Goal: Task Accomplishment & Management: Manage account settings

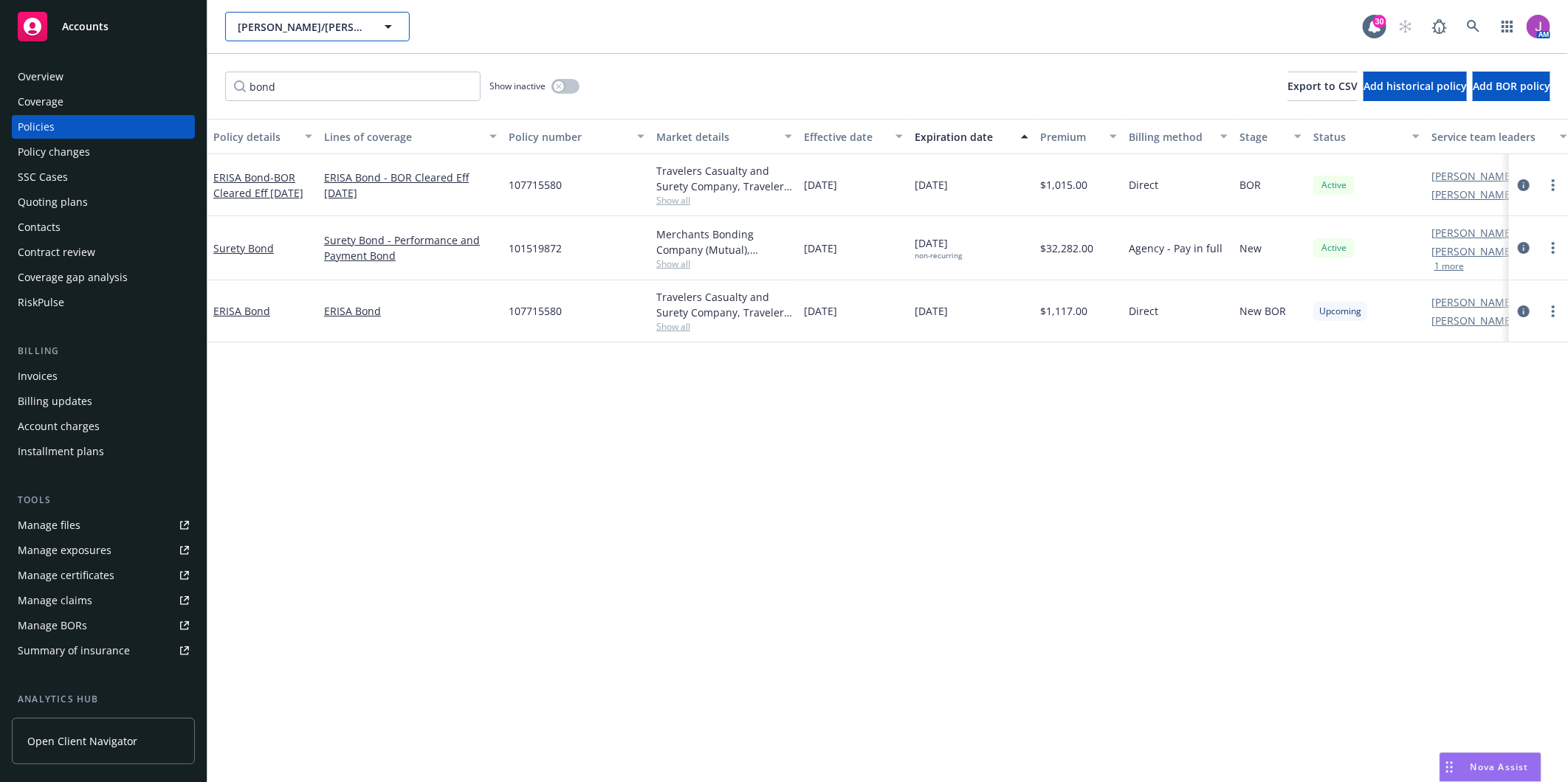
click at [328, 17] on button "[PERSON_NAME]/[PERSON_NAME] Construction, Inc." at bounding box center [317, 27] width 184 height 30
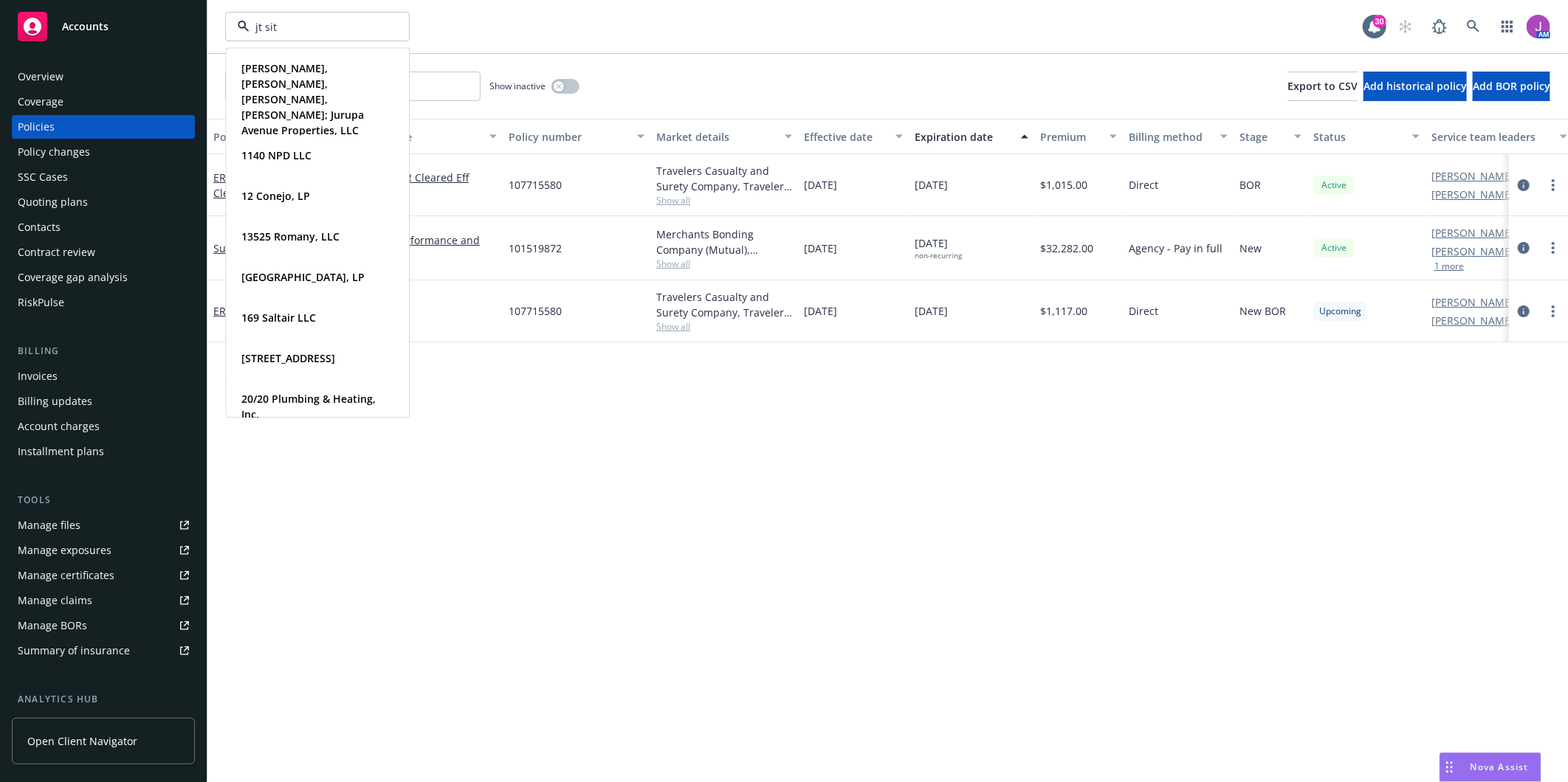
type input "jt site"
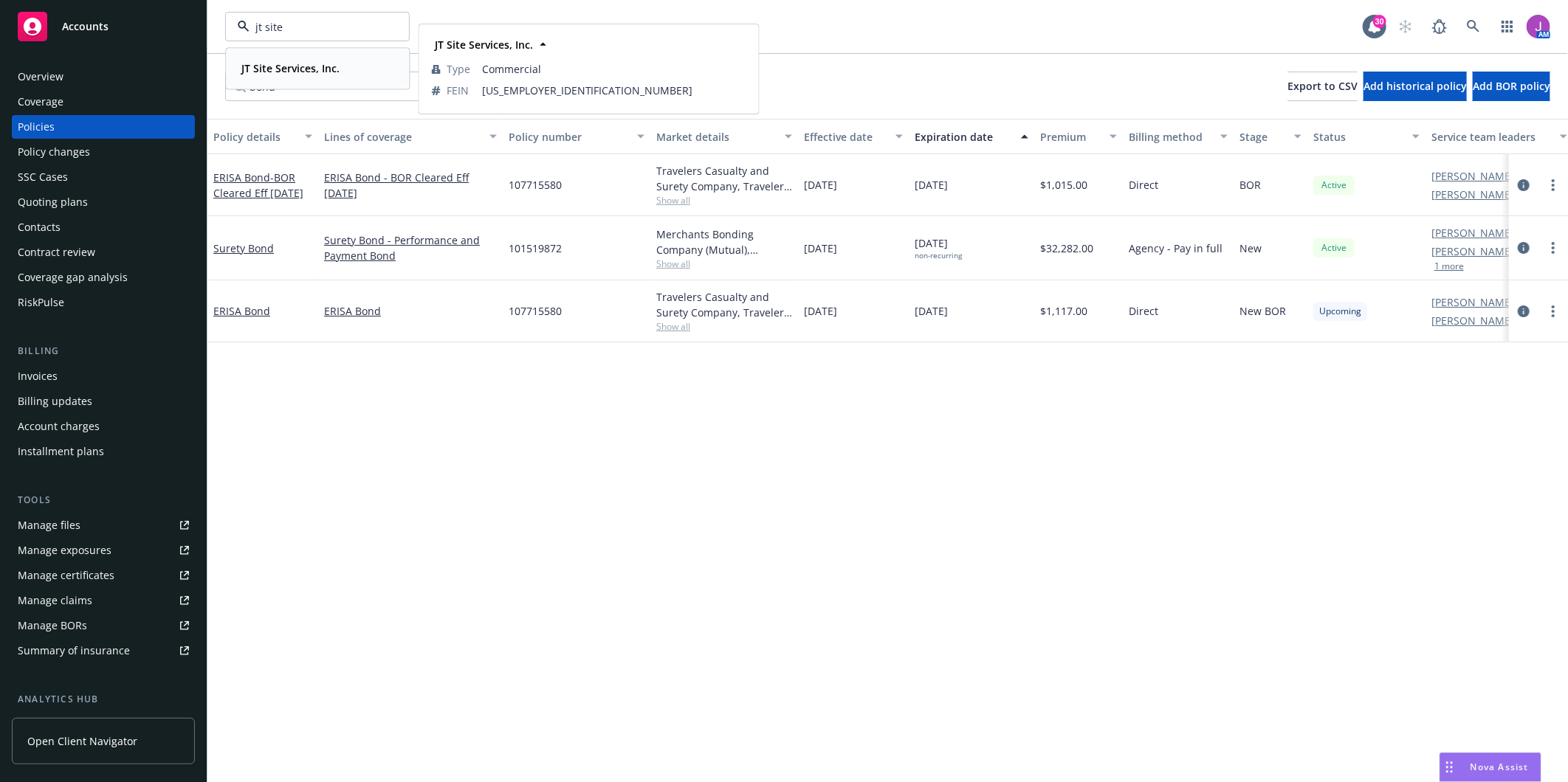
click at [307, 56] on div "JT Site Services, Inc. Type Commercial FEIN [US_EMPLOYER_IDENTIFICATION_NUMBER]" at bounding box center [317, 68] width 182 height 39
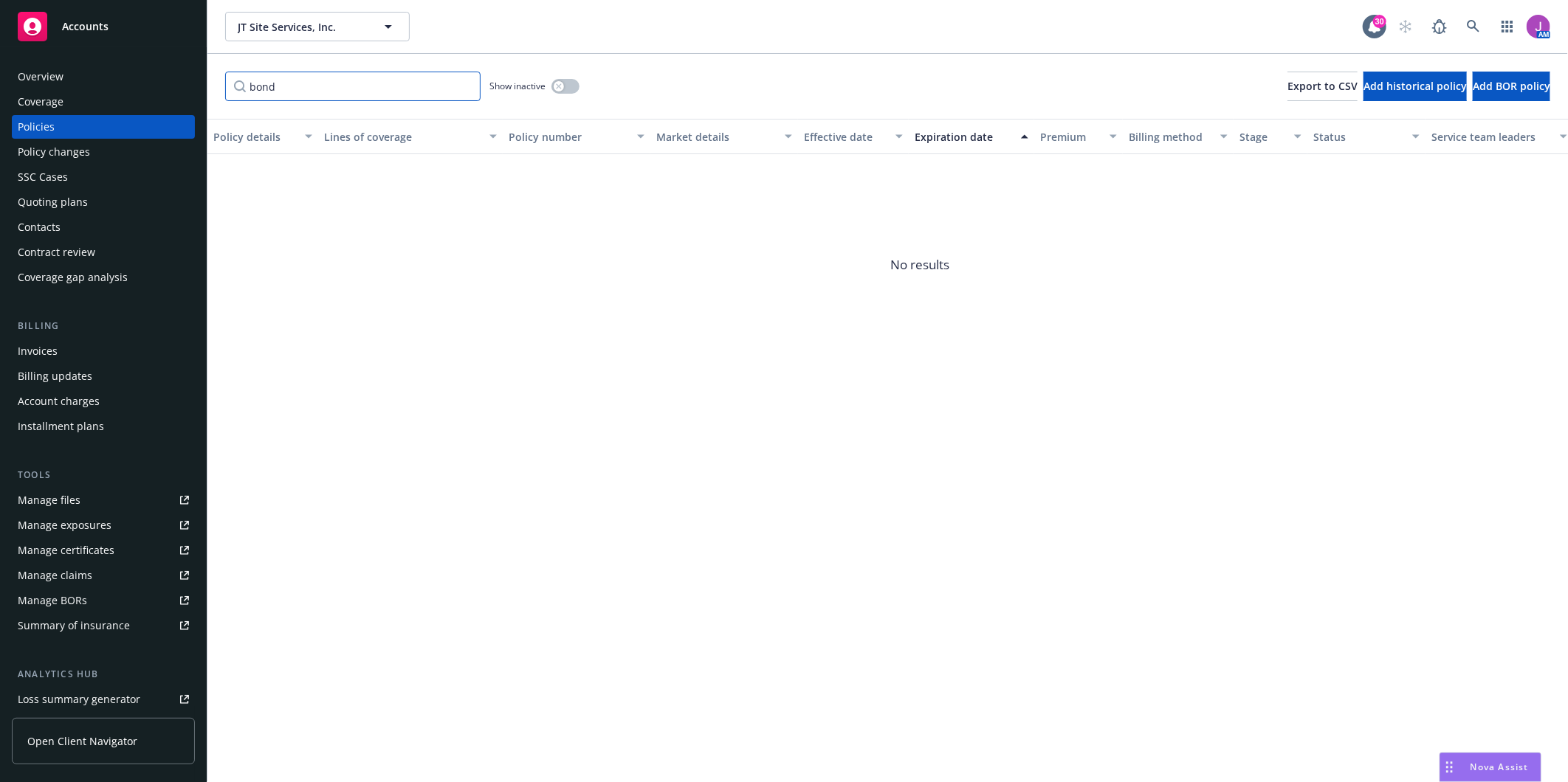
drag, startPoint x: 257, startPoint y: 86, endPoint x: 196, endPoint y: 86, distance: 61.0
click at [196, 86] on div "Accounts Overview Coverage Policies Policy changes SSC Cases Quoting plans Cont…" at bounding box center [784, 391] width 1568 height 782
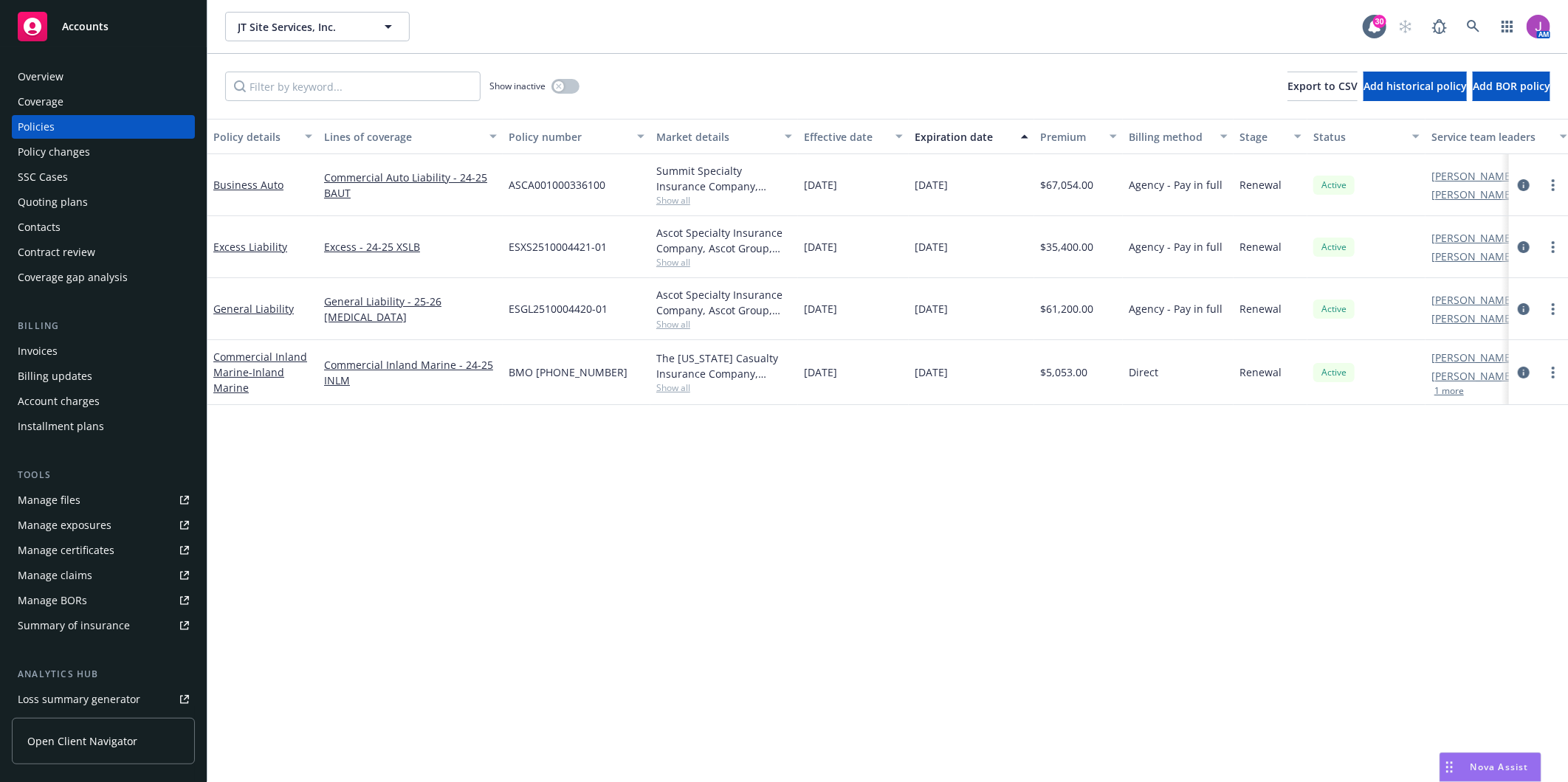
click at [46, 230] on div "Contacts" at bounding box center [39, 227] width 43 height 24
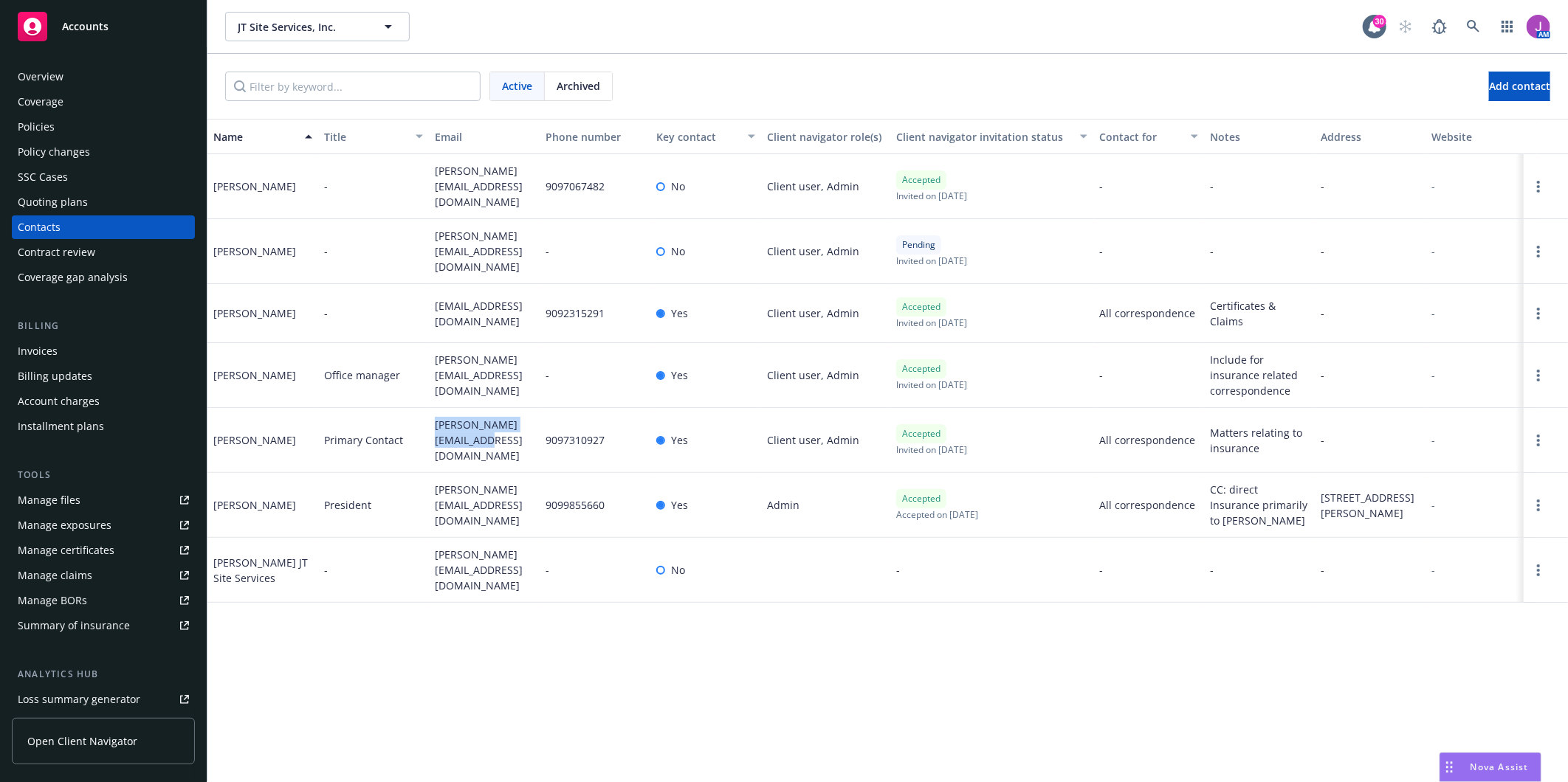
drag, startPoint x: 432, startPoint y: 416, endPoint x: 452, endPoint y: 440, distance: 31.2
click at [452, 440] on div "[PERSON_NAME][EMAIL_ADDRESS][DOMAIN_NAME]" at bounding box center [483, 440] width 110 height 65
copy span "[PERSON_NAME][EMAIL_ADDRESS][DOMAIN_NAME]"
drag, startPoint x: 425, startPoint y: 354, endPoint x: 483, endPoint y: 379, distance: 63.2
click at [483, 379] on div "[PERSON_NAME] Office manager [PERSON_NAME][EMAIL_ADDRESS][DOMAIN_NAME] - Yes Cl…" at bounding box center [887, 375] width 1360 height 65
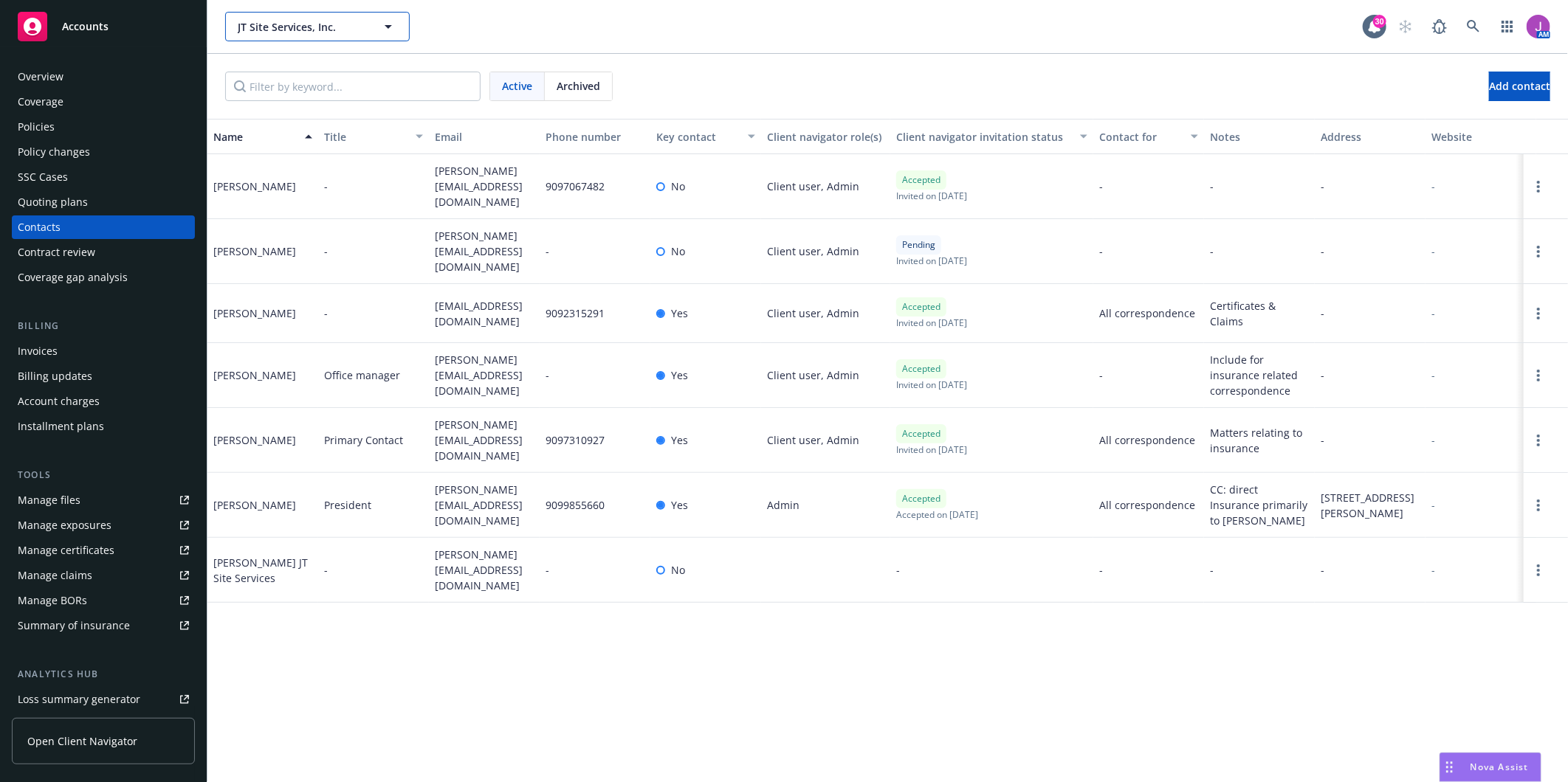
click at [288, 37] on button "JT Site Services, Inc." at bounding box center [317, 27] width 184 height 30
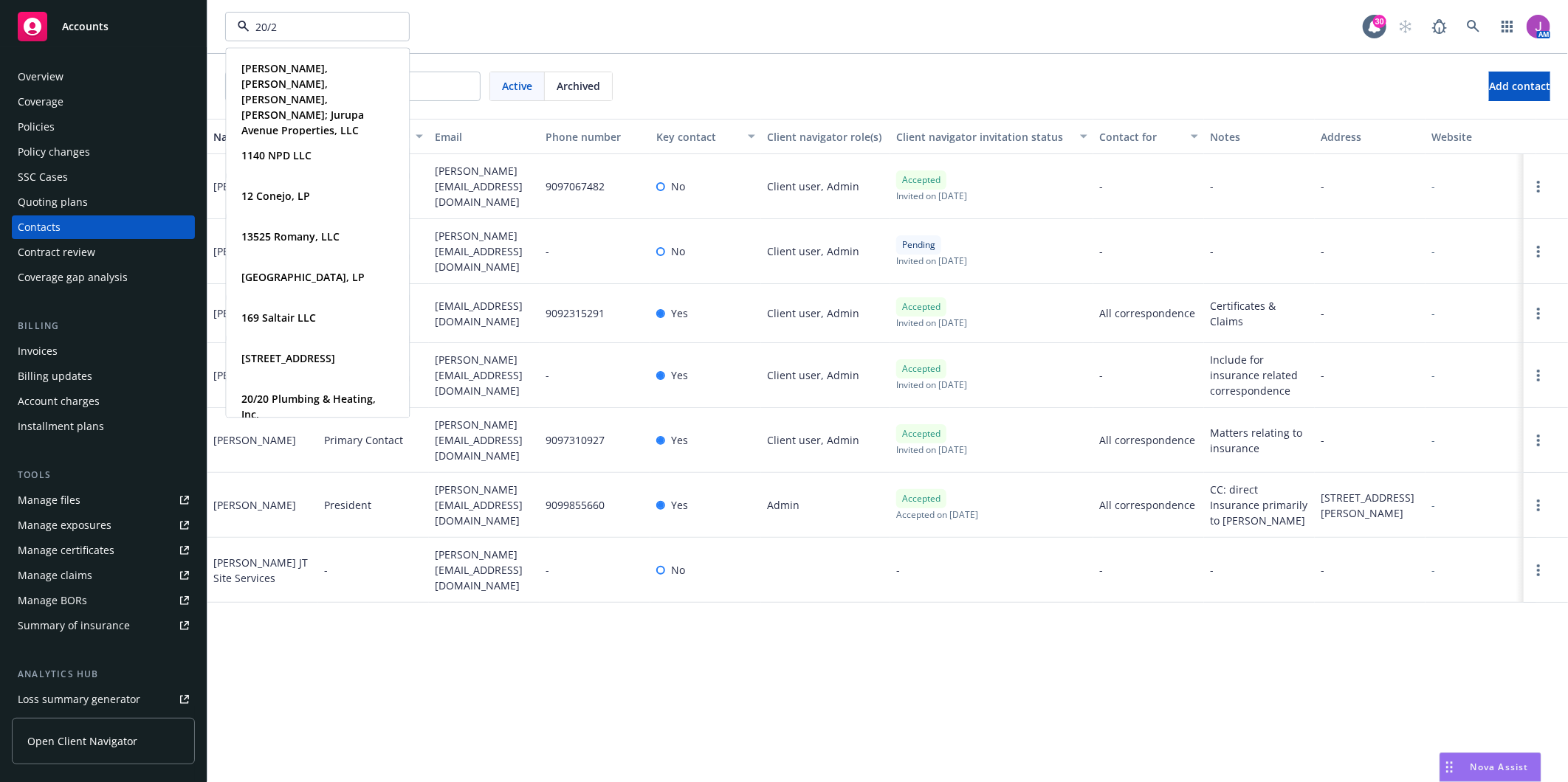
type input "20/20"
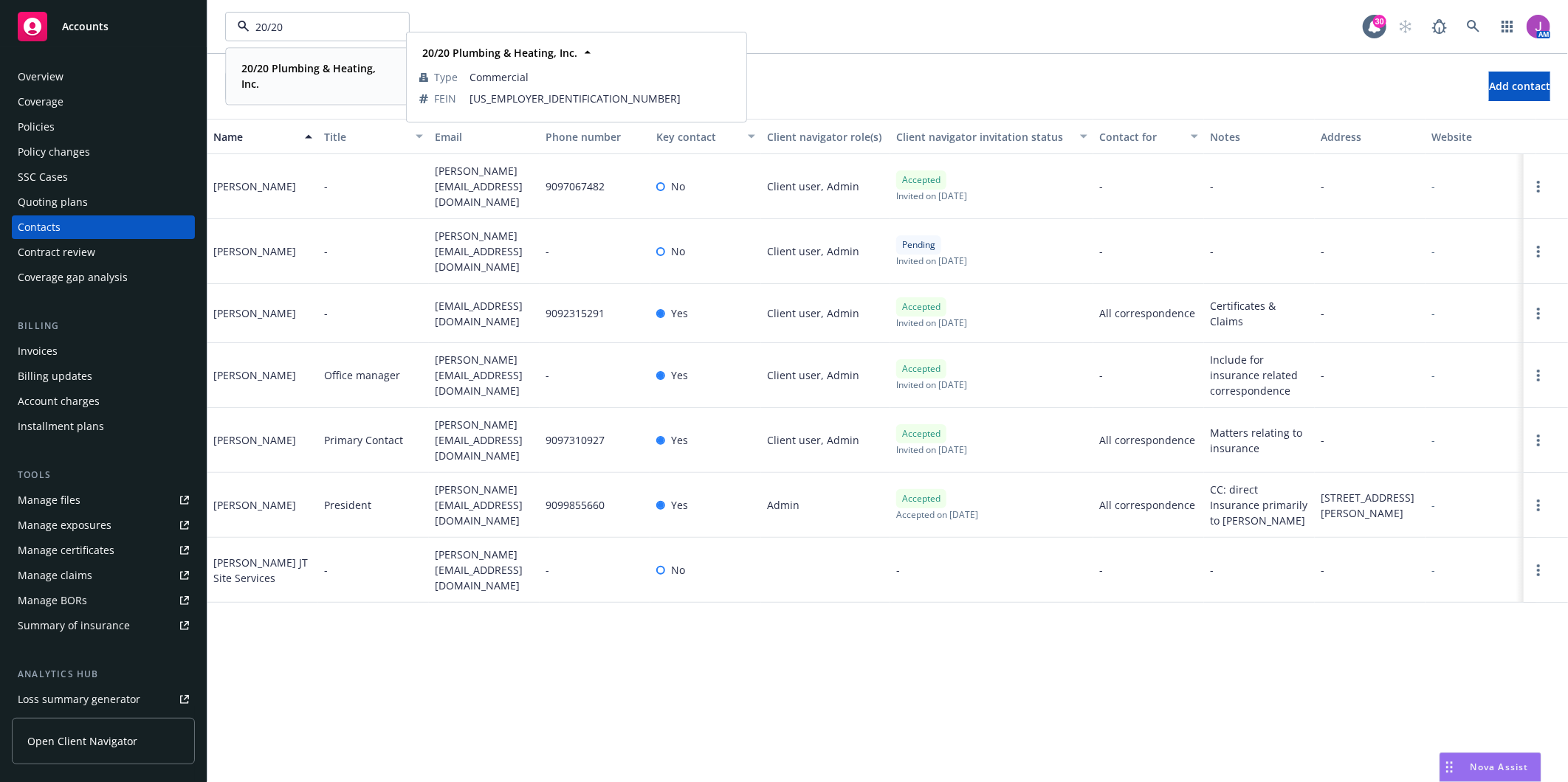
click at [293, 81] on span "20/20 Plumbing & Heating, Inc." at bounding box center [316, 76] width 149 height 31
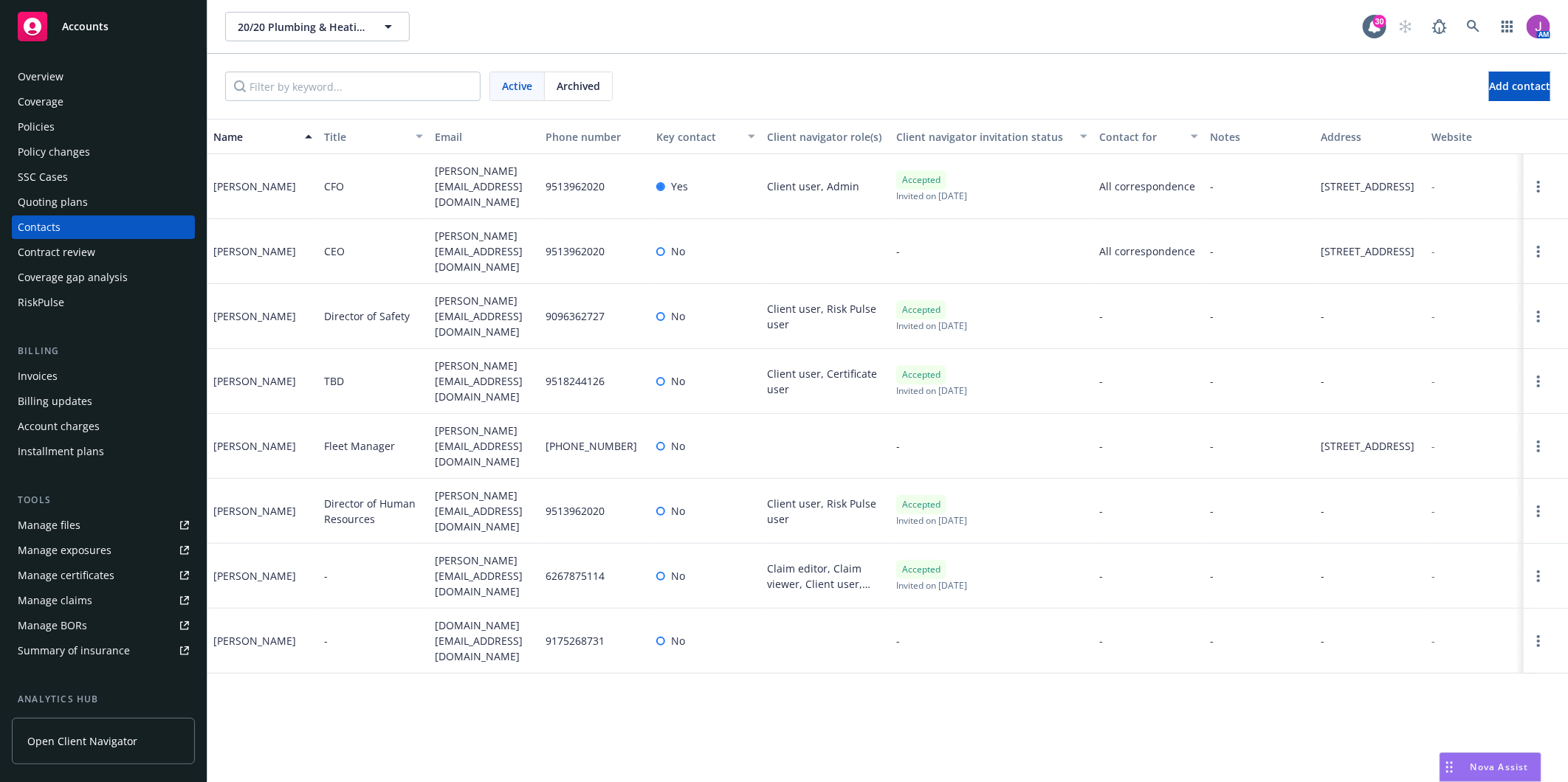
click at [89, 134] on div "Policies" at bounding box center [103, 126] width 171 height 24
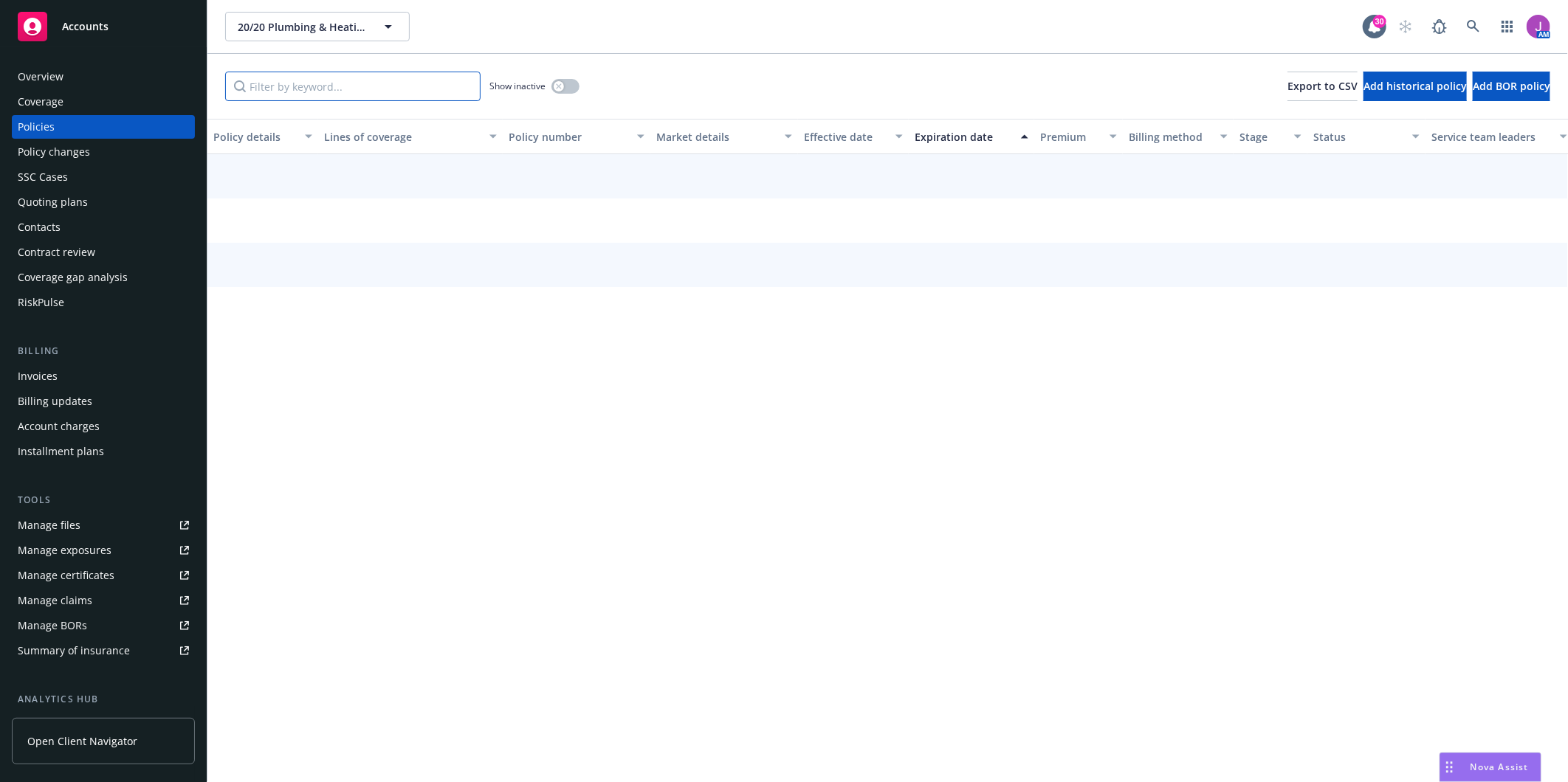
click at [285, 84] on input "Filter by keyword..." at bounding box center [352, 86] width 255 height 30
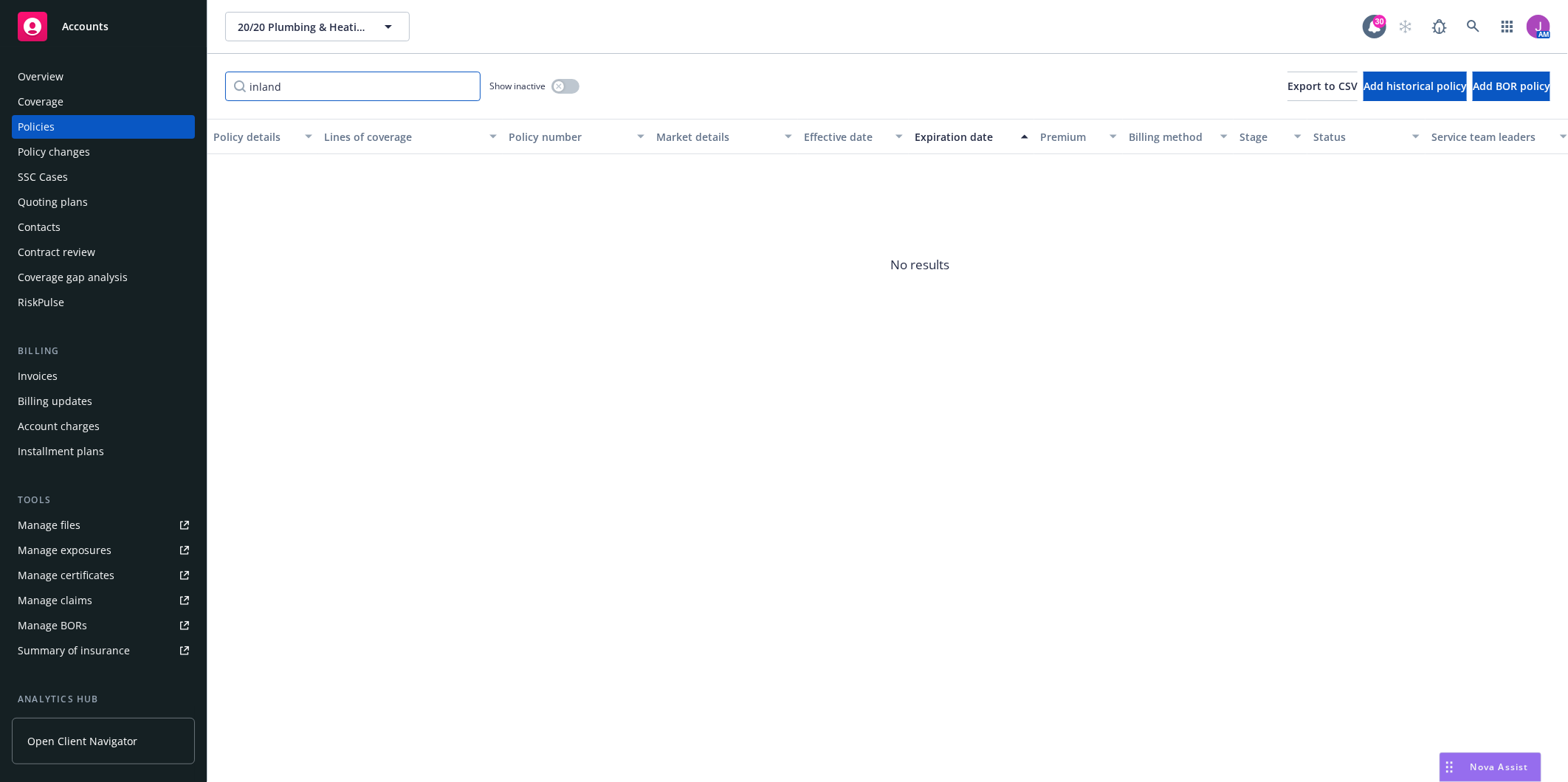
type input "inland"
click at [46, 110] on div "Coverage" at bounding box center [40, 101] width 46 height 24
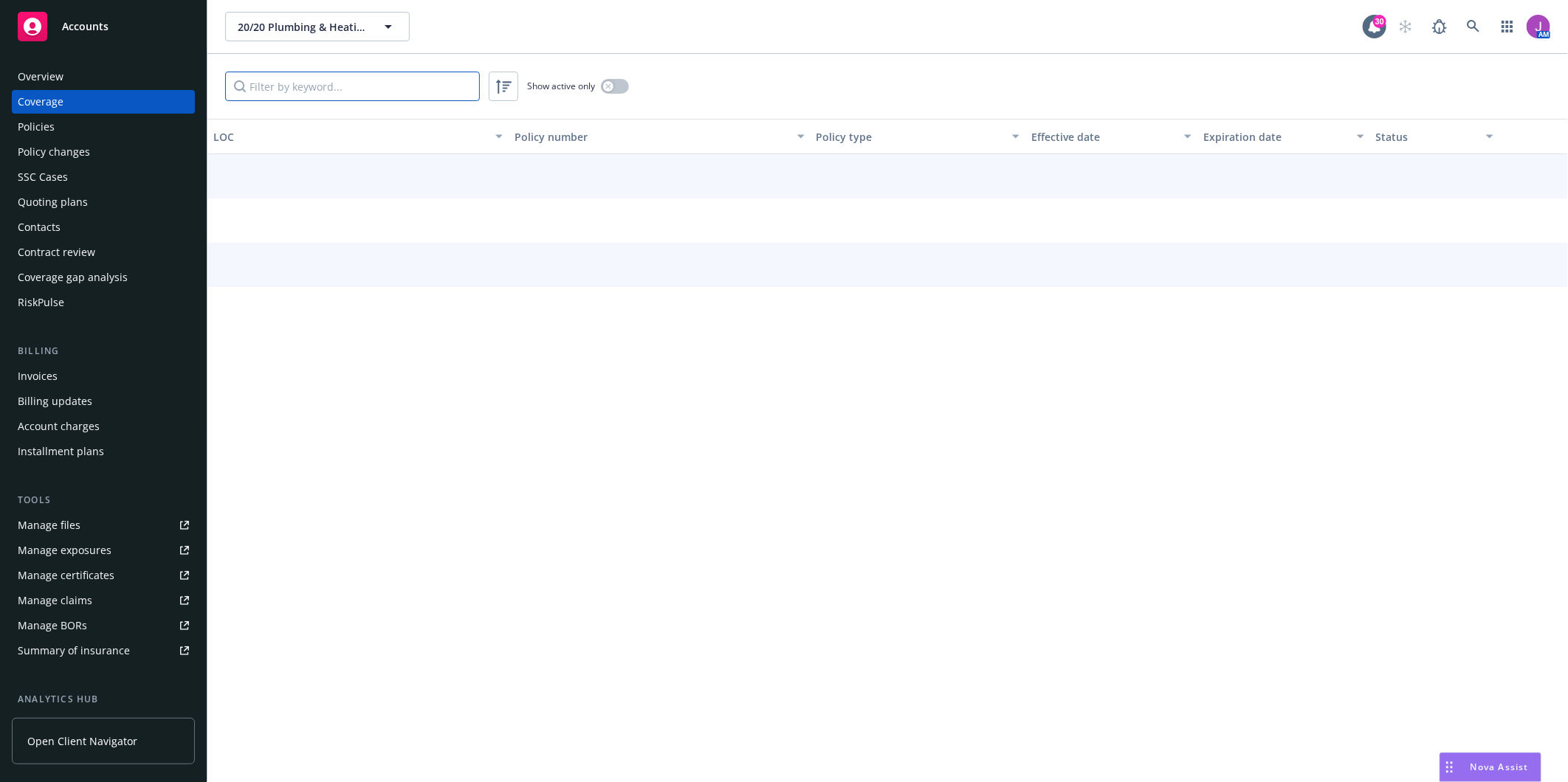
drag, startPoint x: 319, startPoint y: 88, endPoint x: 187, endPoint y: 84, distance: 132.1
click at [153, 84] on div "Accounts Overview Coverage Policies Policy changes SSC Cases Quoting plans Cont…" at bounding box center [784, 391] width 1568 height 782
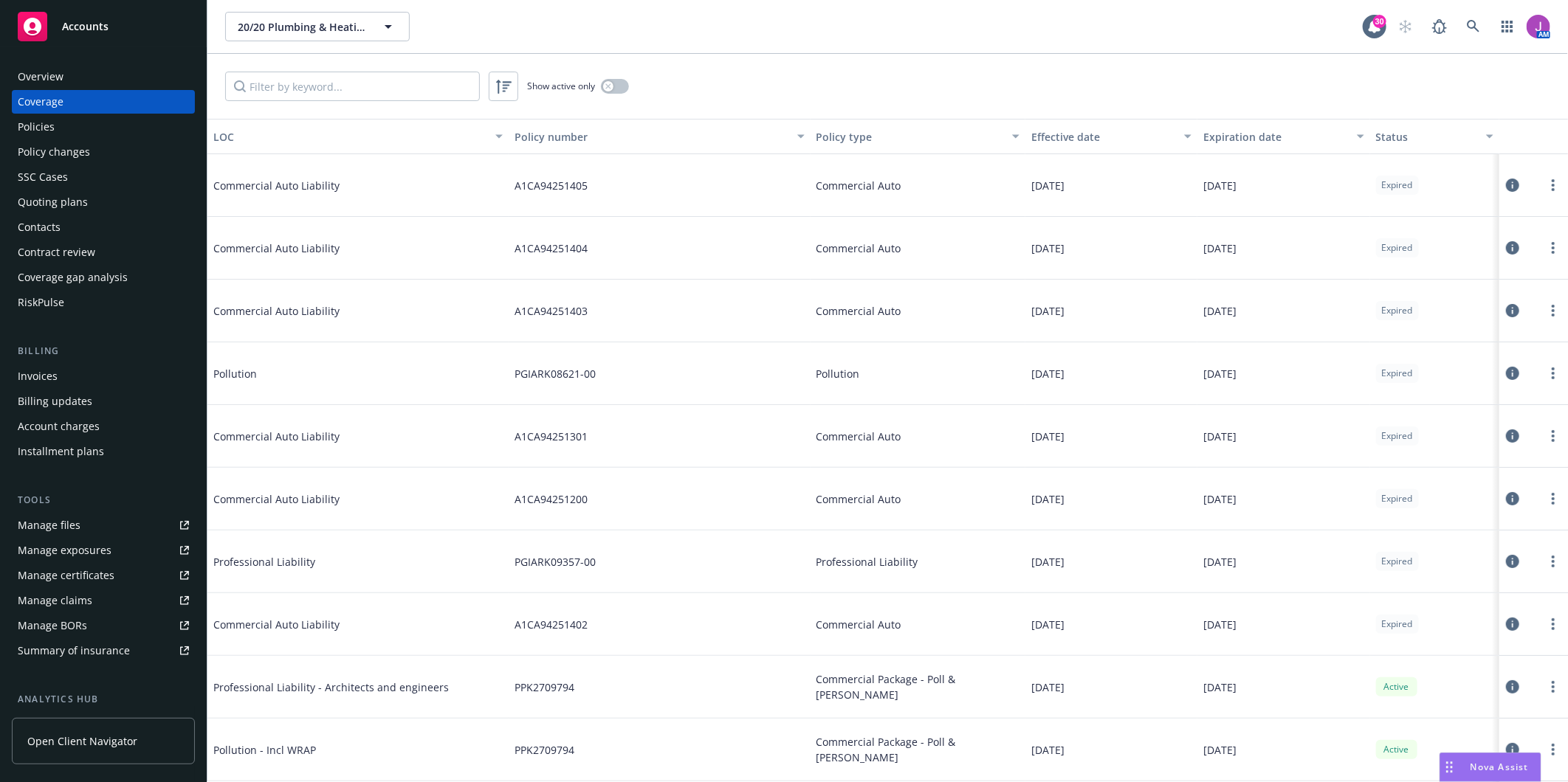
click at [78, 122] on div "Policies" at bounding box center [103, 126] width 171 height 24
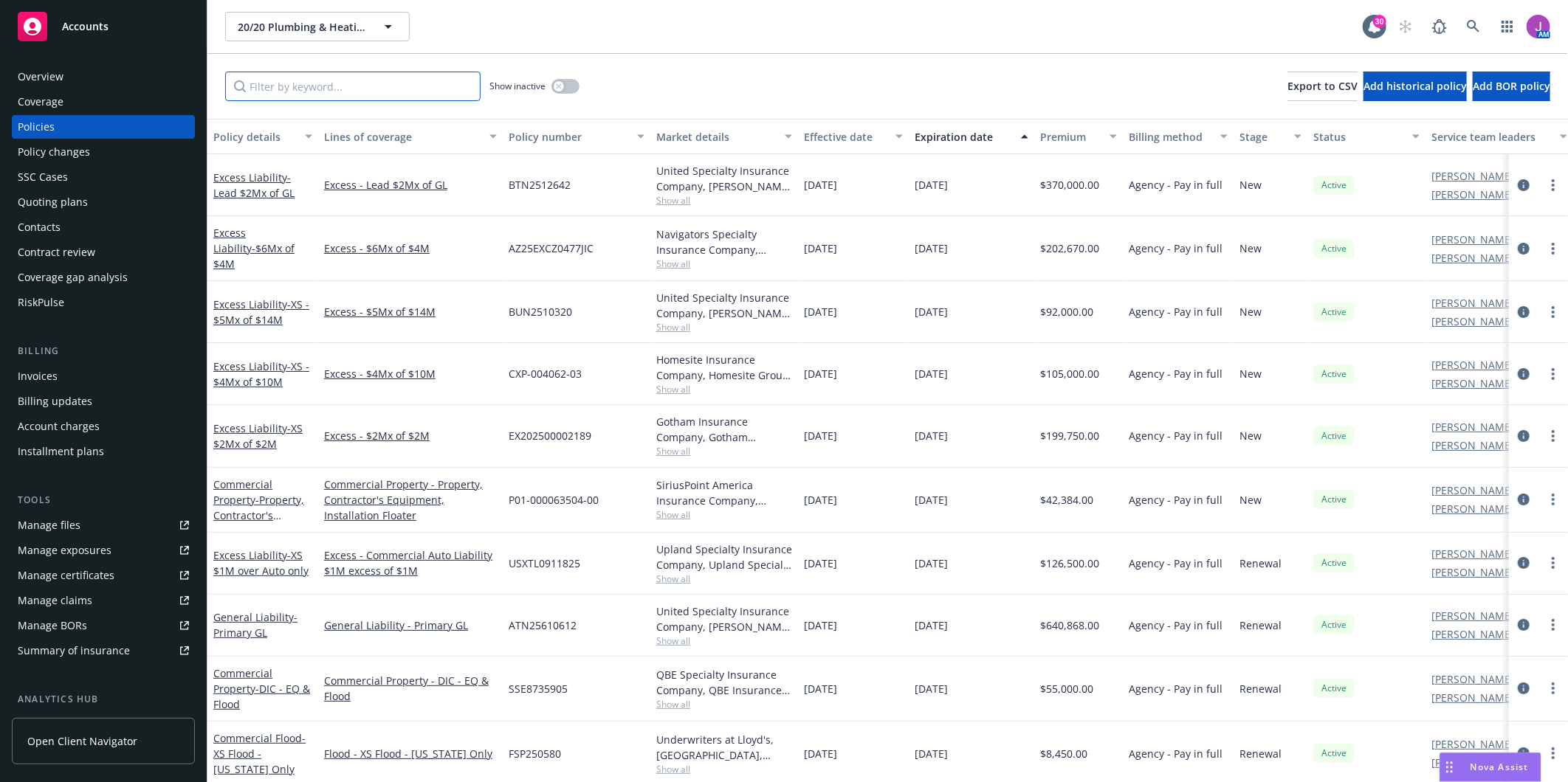
click at [319, 89] on input "Filter by keyword..." at bounding box center [352, 86] width 255 height 30
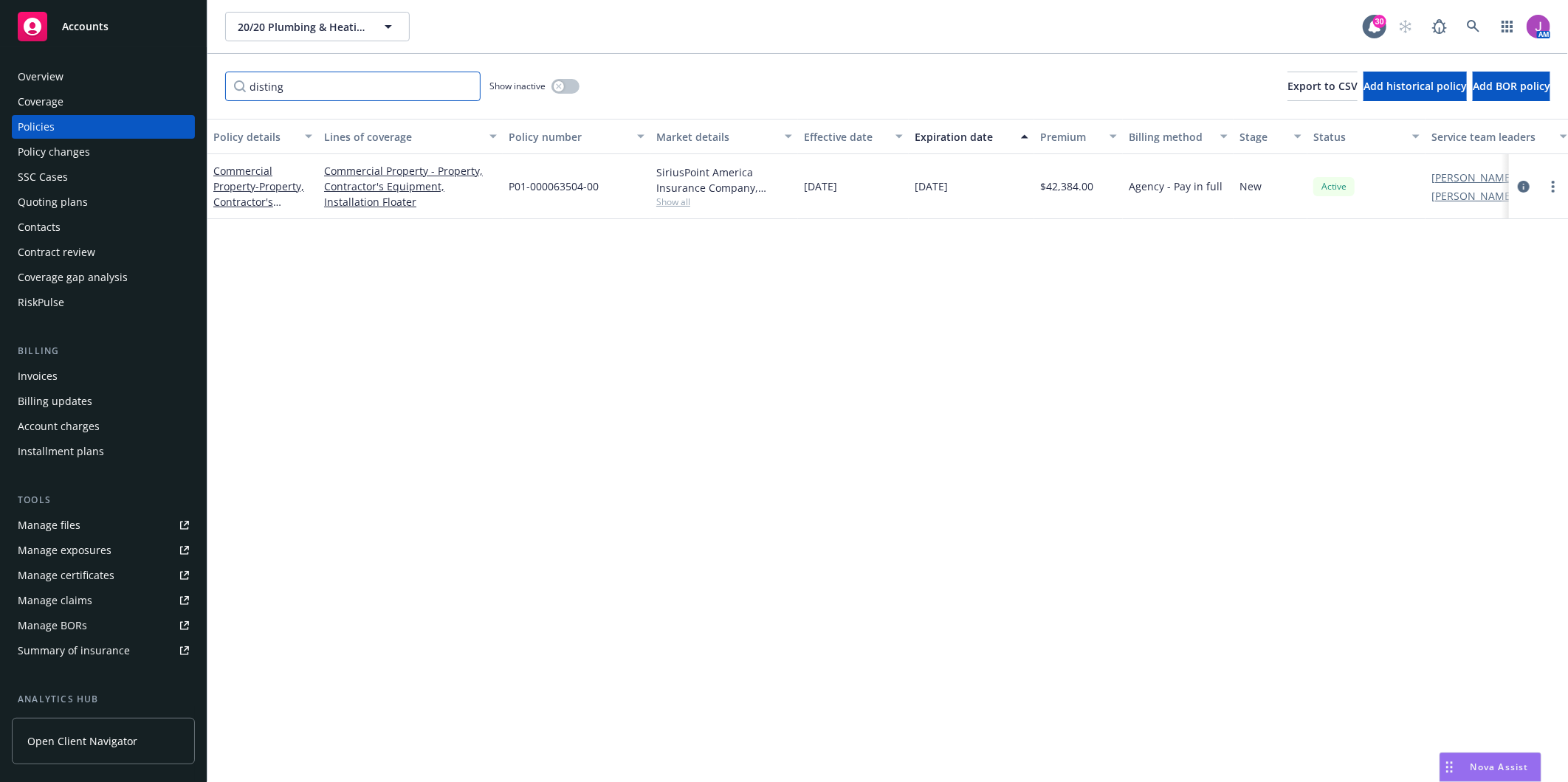
type input "disting"
click at [677, 197] on span "Show all" at bounding box center [724, 202] width 135 height 12
drag, startPoint x: 510, startPoint y: 326, endPoint x: 520, endPoint y: 326, distance: 10.0
click at [520, 326] on div "Writing company SiriusPoint America Insurance Company Carrier SiriusPoint Progr…" at bounding box center [644, 297] width 295 height 165
drag, startPoint x: 524, startPoint y: 326, endPoint x: 499, endPoint y: 326, distance: 25.0
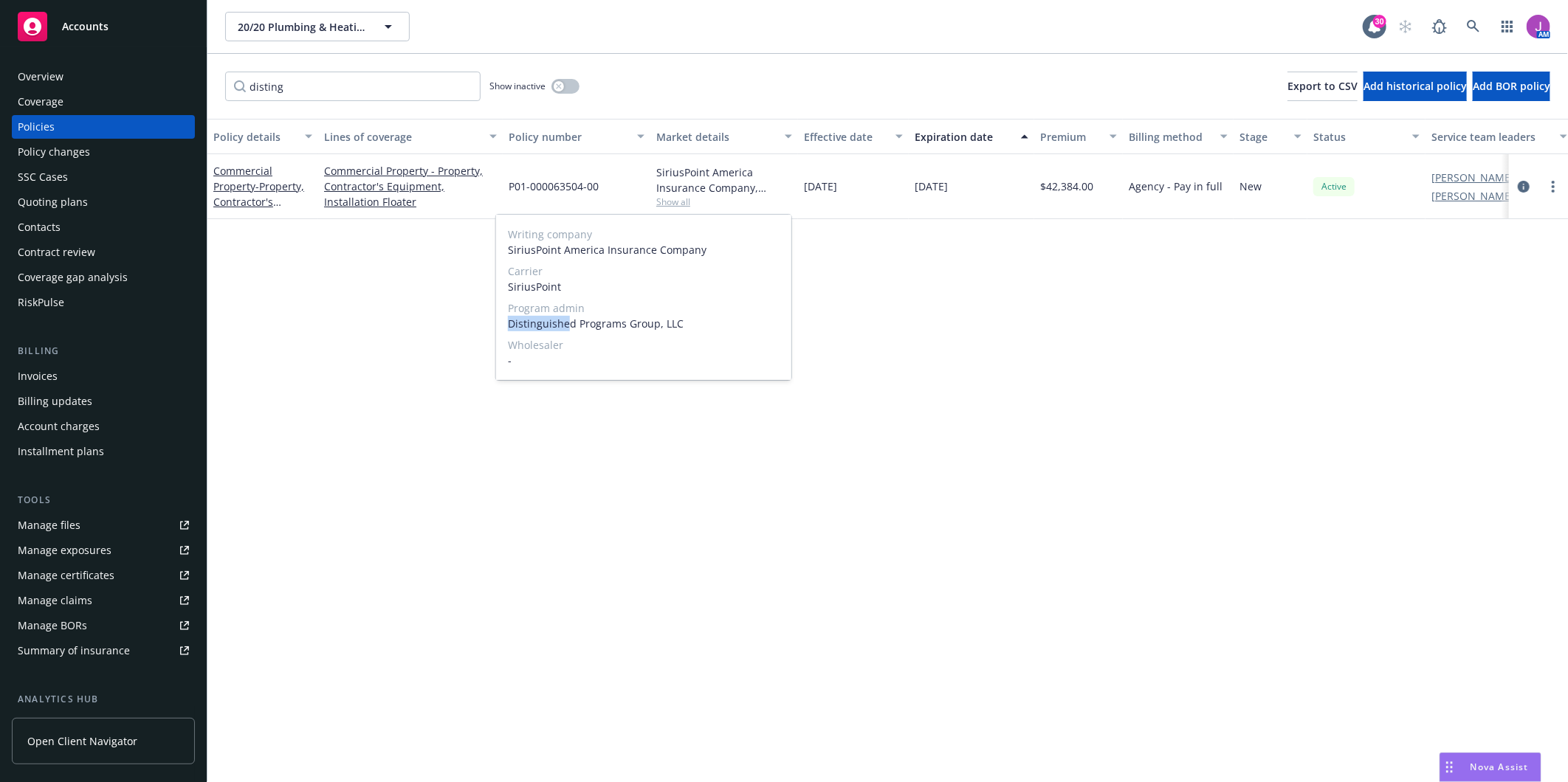
click at [499, 326] on div "Writing company SiriusPoint America Insurance Company Carrier SiriusPoint Progr…" at bounding box center [644, 297] width 295 height 165
drag, startPoint x: 499, startPoint y: 326, endPoint x: 519, endPoint y: 335, distance: 21.9
click at [519, 335] on div "Writing company SiriusPoint America Insurance Company Carrier SiriusPoint Progr…" at bounding box center [644, 297] width 295 height 165
drag, startPoint x: 505, startPoint y: 318, endPoint x: 532, endPoint y: 319, distance: 27.0
click at [532, 319] on div "Writing company SiriusPoint America Insurance Company Carrier SiriusPoint Progr…" at bounding box center [644, 297] width 295 height 165
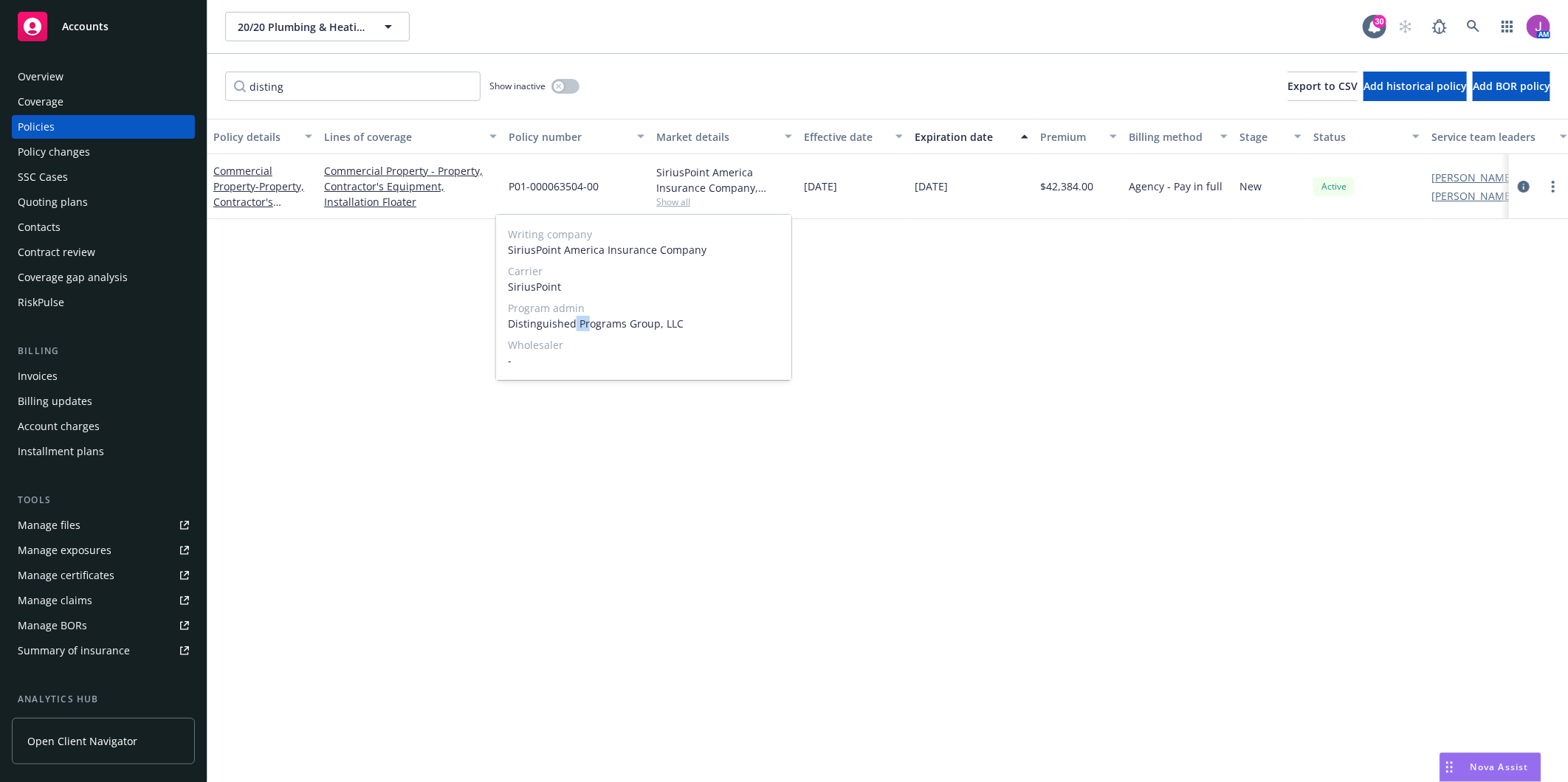
drag, startPoint x: 532, startPoint y: 319, endPoint x: 572, endPoint y: 320, distance: 40.0
click at [572, 320] on span "Distinguished Programs Group, LLC" at bounding box center [643, 323] width 272 height 15
drag, startPoint x: 572, startPoint y: 320, endPoint x: 578, endPoint y: 328, distance: 10.0
click at [578, 328] on span "Distinguished Programs Group, LLC" at bounding box center [643, 323] width 272 height 15
drag, startPoint x: 573, startPoint y: 321, endPoint x: 502, endPoint y: 321, distance: 71.0
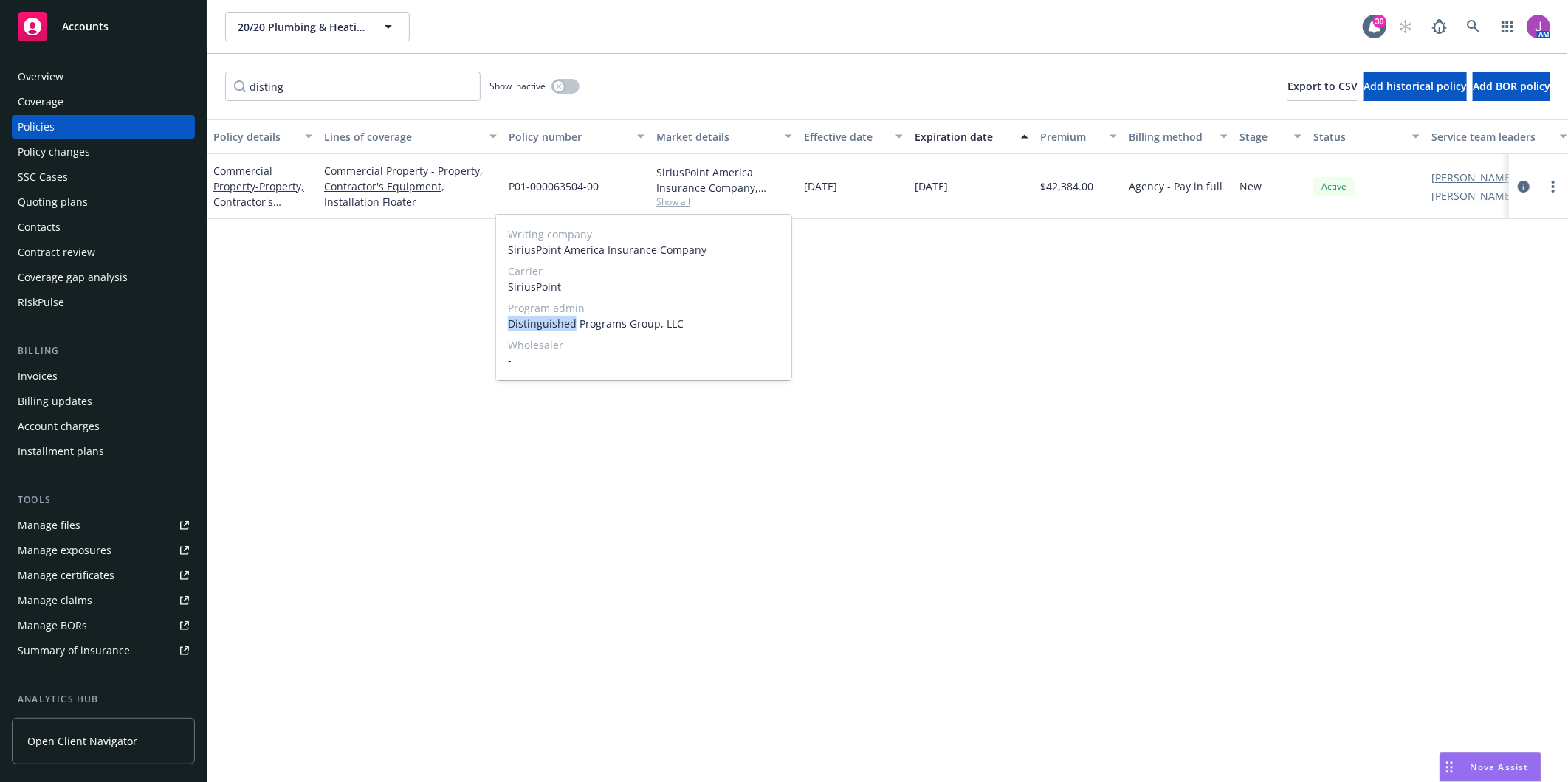
click at [502, 321] on div "Writing company SiriusPoint America Insurance Company Carrier SiriusPoint Progr…" at bounding box center [644, 297] width 295 height 165
drag, startPoint x: 502, startPoint y: 321, endPoint x: 527, endPoint y: 321, distance: 25.0
copy span "Distinguished"
drag, startPoint x: 507, startPoint y: 186, endPoint x: 622, endPoint y: 189, distance: 115.0
click at [622, 189] on div "P01-000063504-00" at bounding box center [576, 186] width 148 height 65
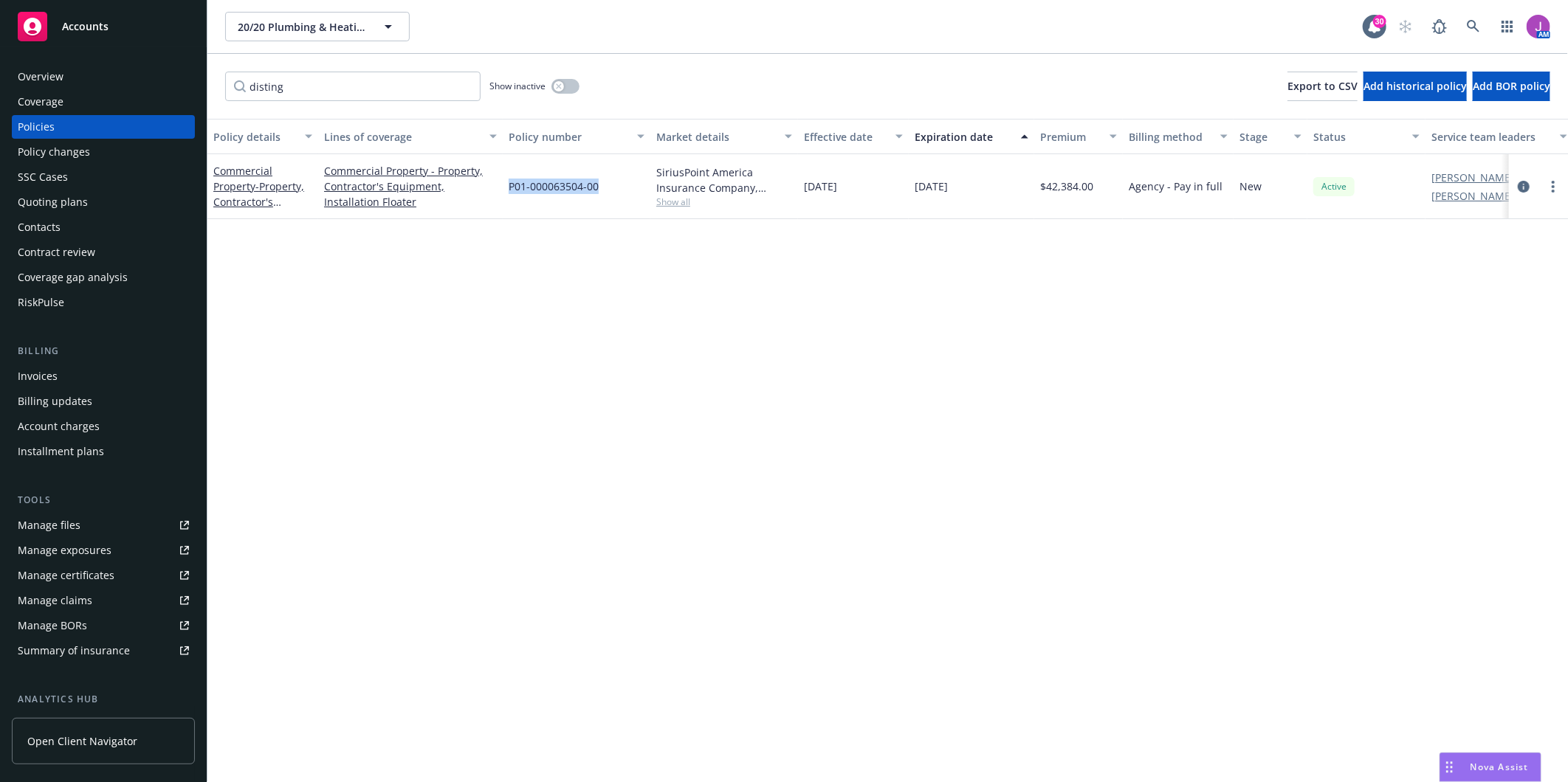
copy span "P01-000063504-00"
click at [1550, 186] on link "more" at bounding box center [1552, 186] width 18 height 17
click at [1449, 396] on link "Copy logging email" at bounding box center [1474, 393] width 174 height 30
click at [323, 26] on span "20/20 Plumbing & Heating, Inc." at bounding box center [301, 27] width 128 height 15
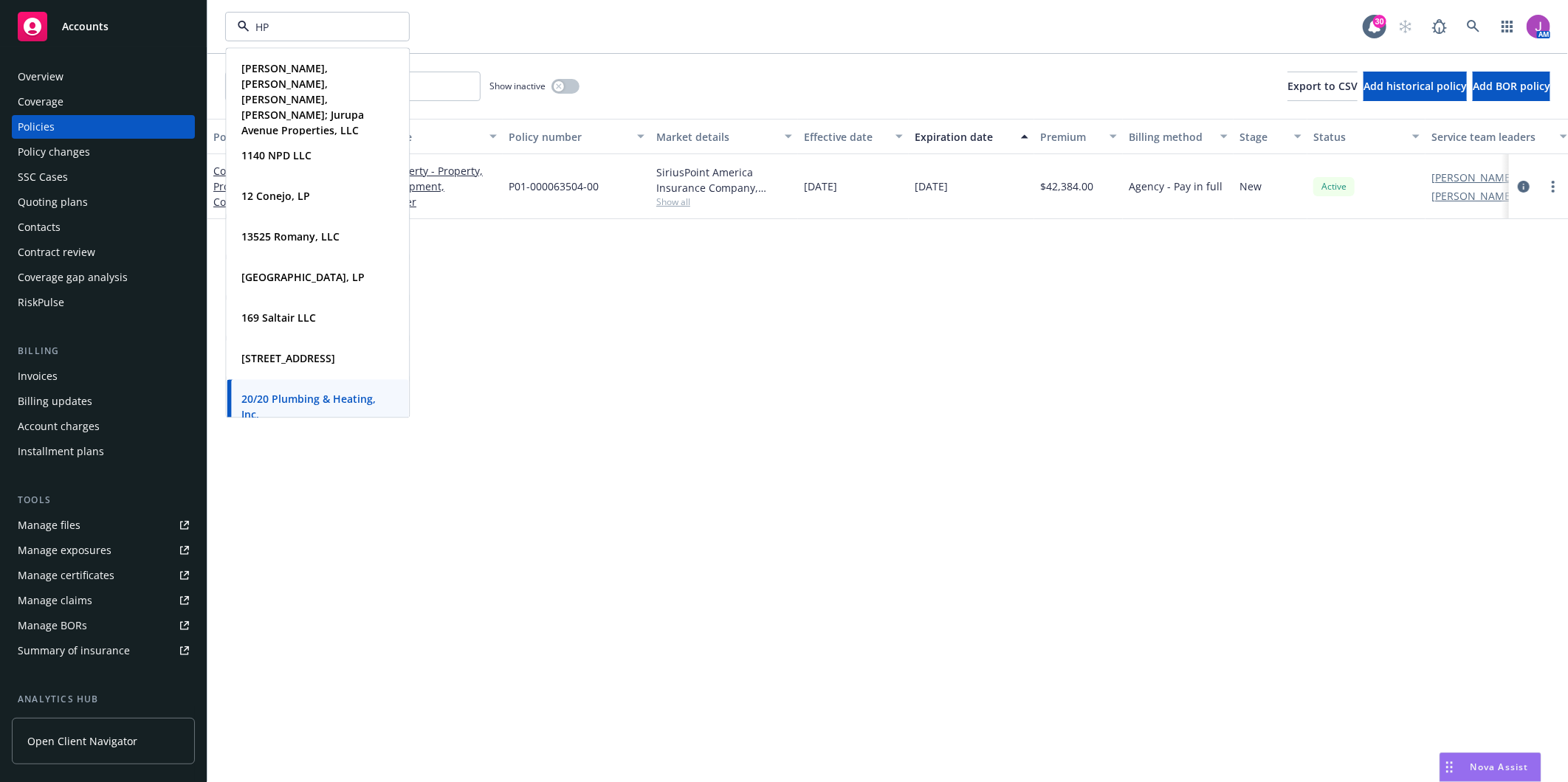
type input "HPS"
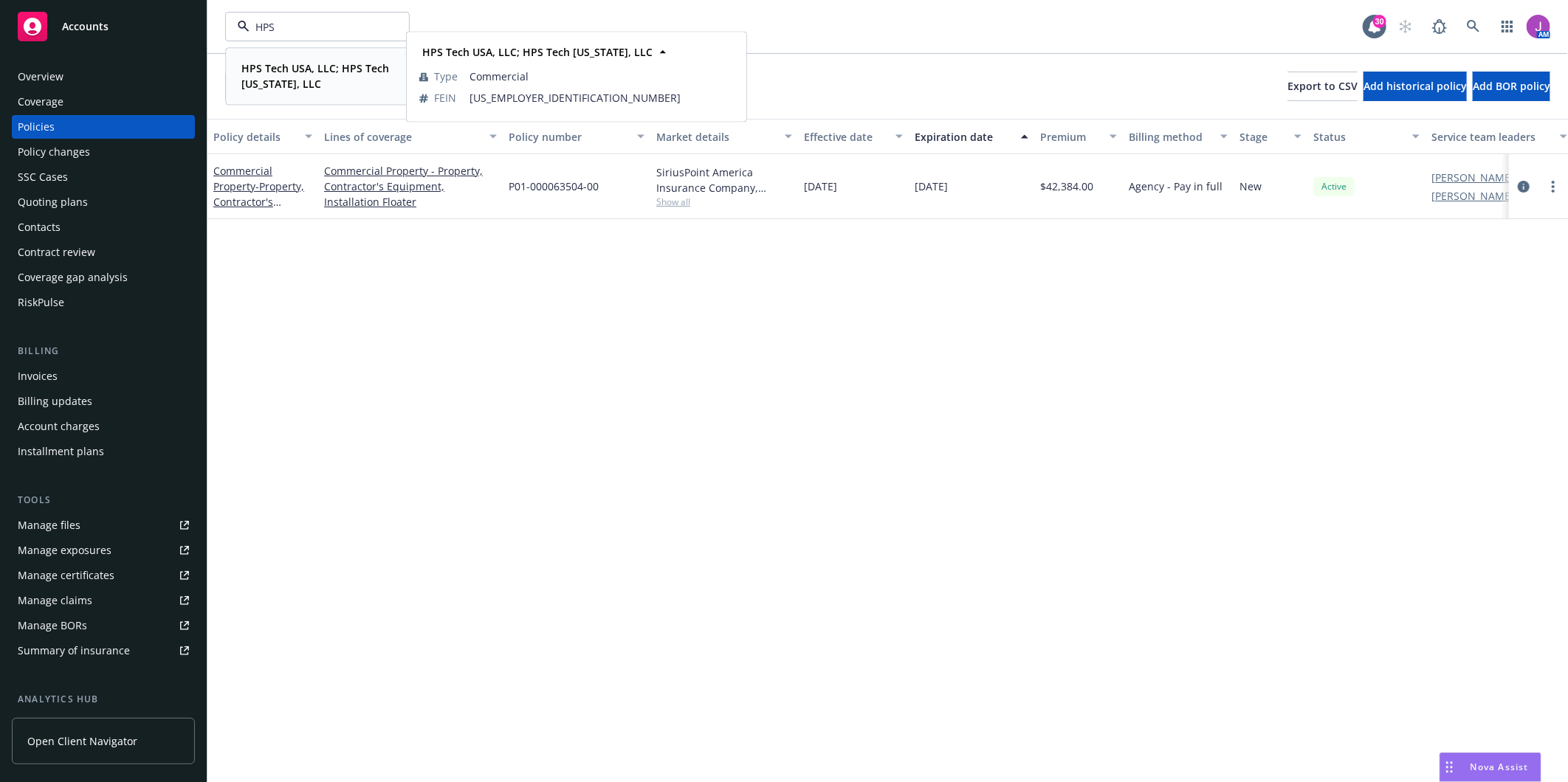
click at [301, 56] on div "HPS Tech USA, LLC; HPS Tech [US_STATE], LLC Type Commercial FEIN [US_EMPLOYER_I…" at bounding box center [317, 76] width 182 height 55
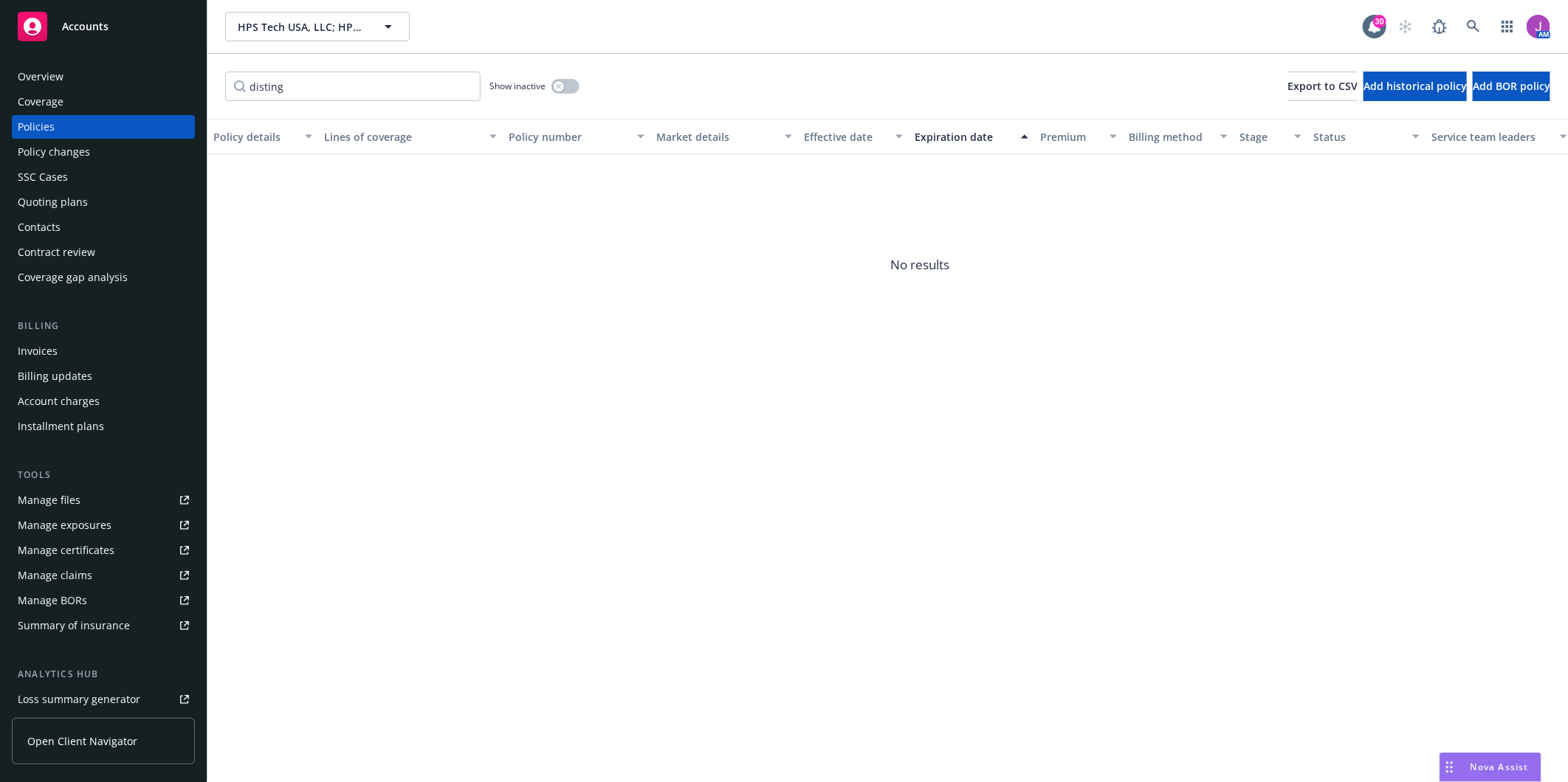
click at [41, 224] on div "Contacts" at bounding box center [39, 227] width 43 height 24
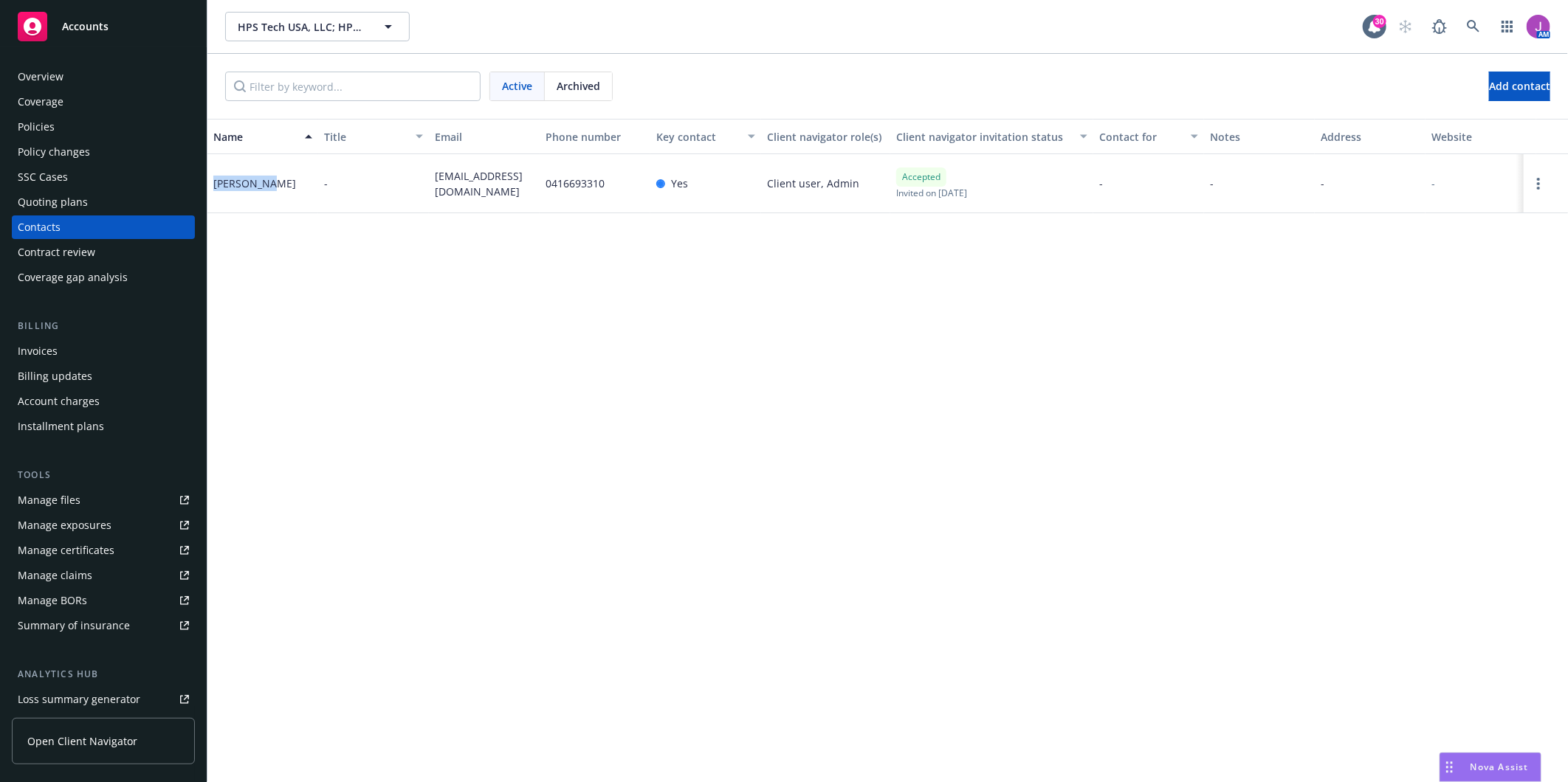
drag, startPoint x: 211, startPoint y: 185, endPoint x: 272, endPoint y: 180, distance: 61.2
click at [272, 180] on div "[PERSON_NAME]" at bounding box center [262, 184] width 110 height 59
copy div "[PERSON_NAME]"
click at [56, 144] on div "Policy changes" at bounding box center [53, 151] width 72 height 24
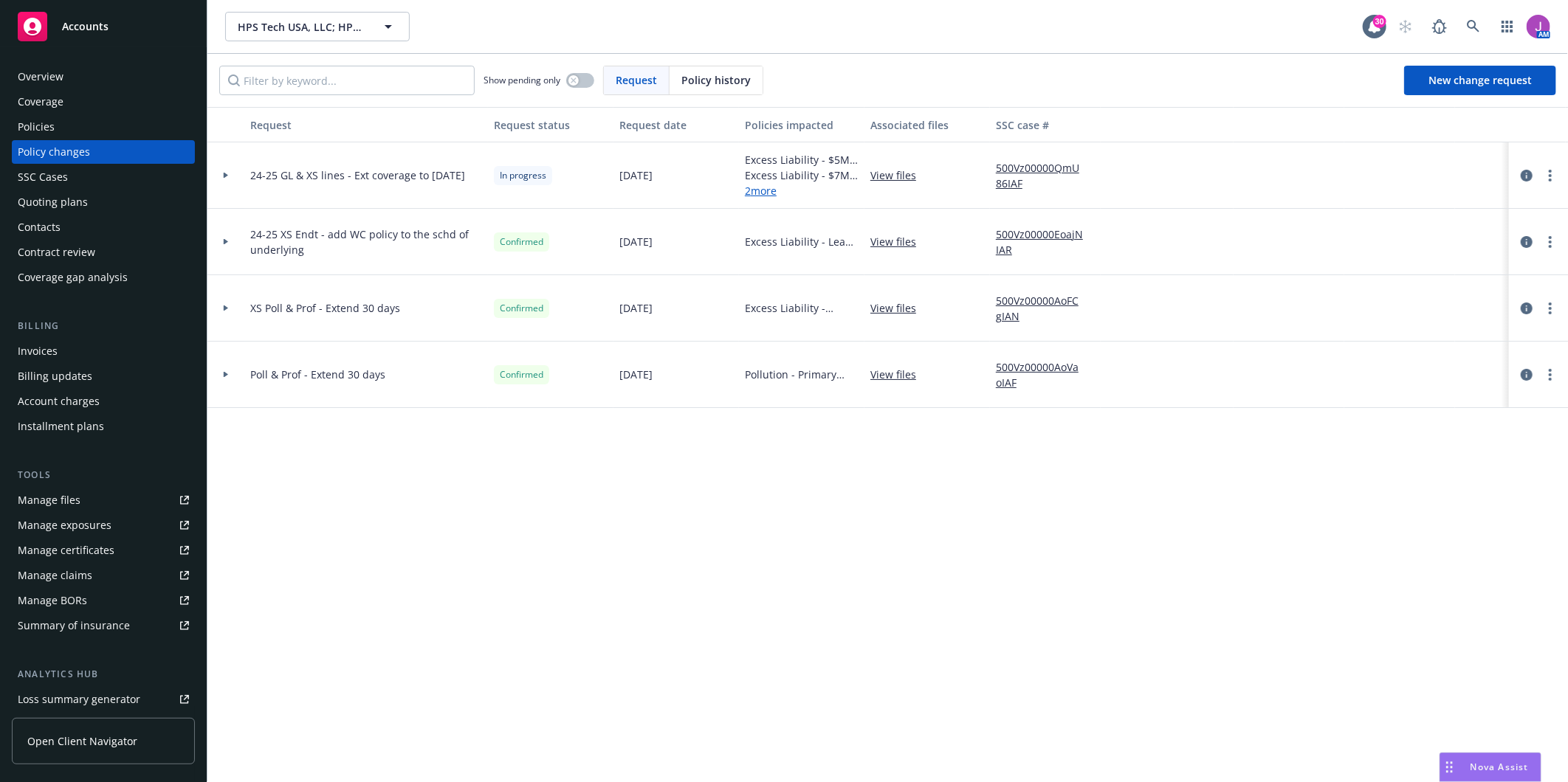
click at [231, 177] on div at bounding box center [225, 175] width 25 height 5
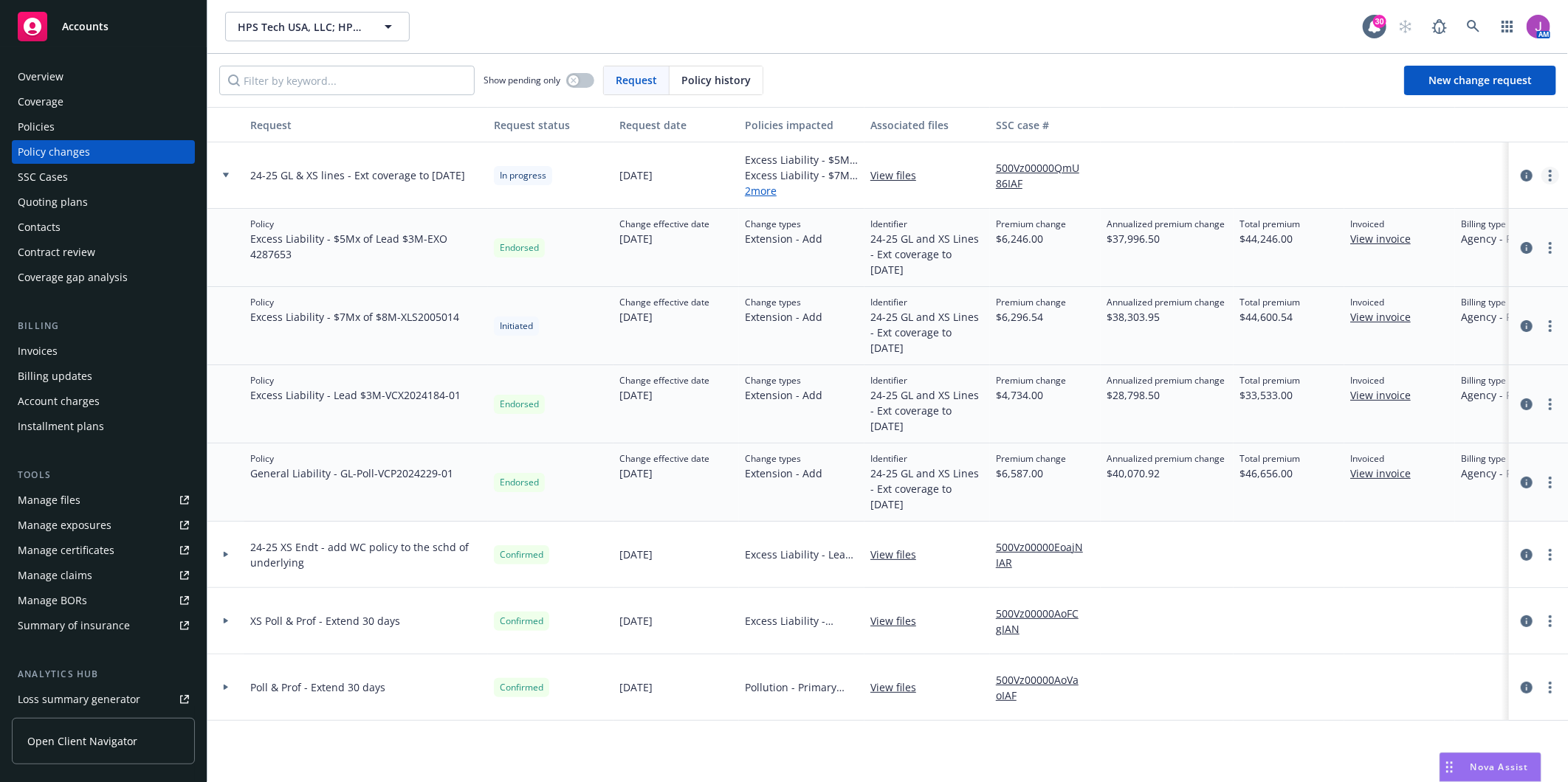
click at [1548, 174] on icon "more" at bounding box center [1550, 176] width 3 height 12
click at [1378, 291] on link "Resume workflow" at bounding box center [1432, 294] width 253 height 30
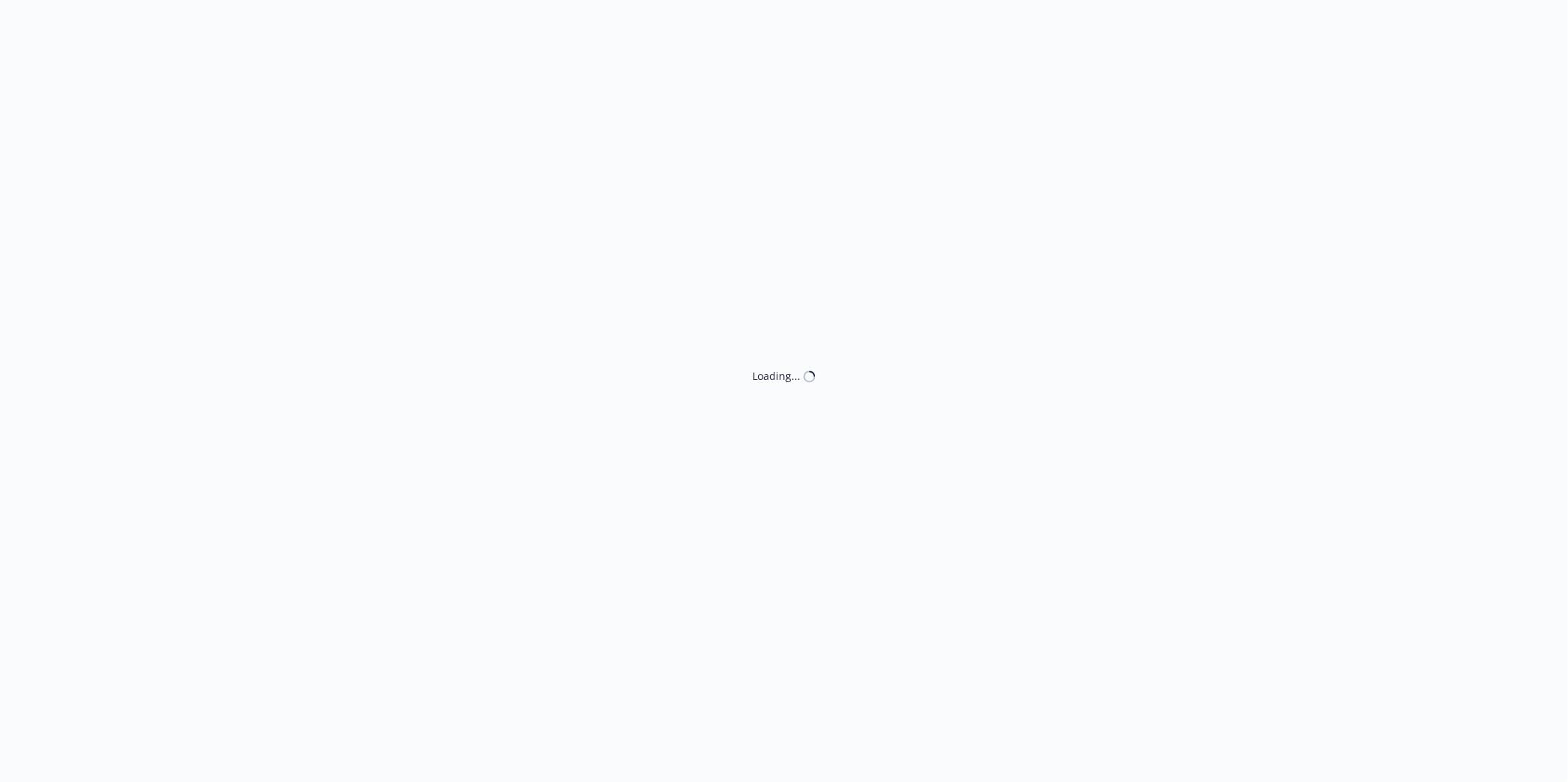
select select "ACCEPTED"
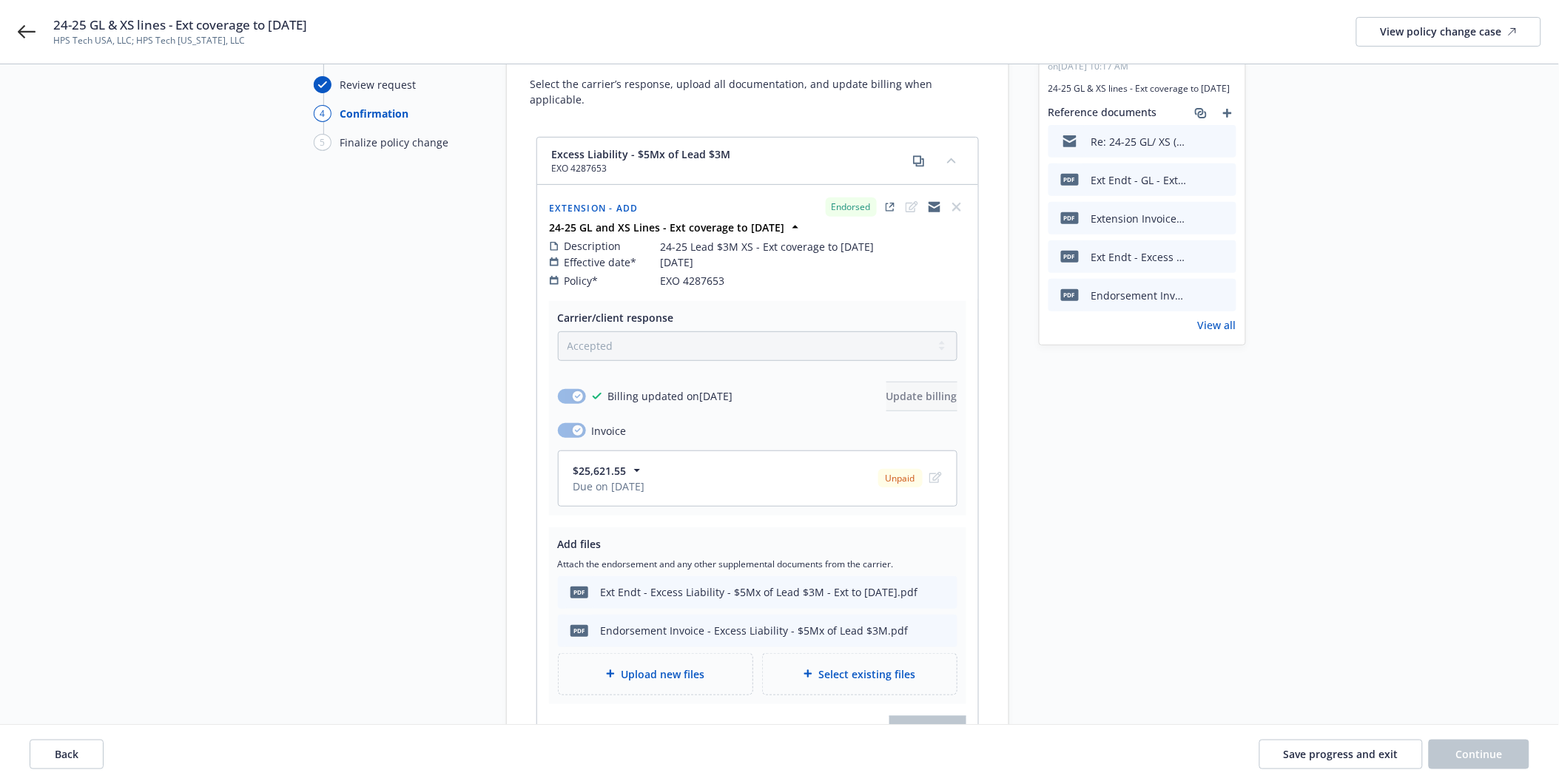
scroll to position [246, 0]
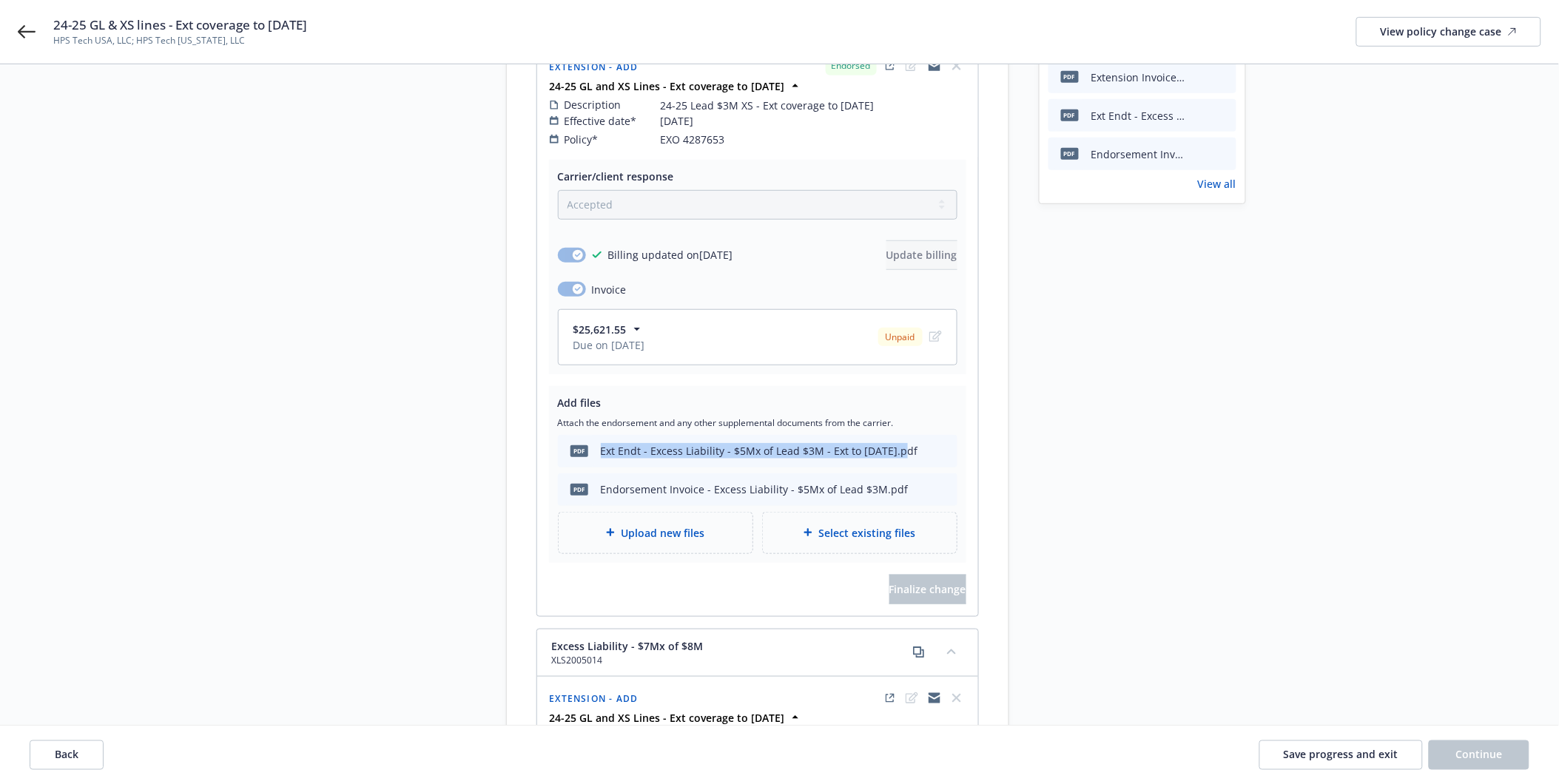
drag, startPoint x: 602, startPoint y: 432, endPoint x: 898, endPoint y: 439, distance: 296.1
click at [898, 443] on div "Ext Endt - Excess Liability - $5Mx of Lead $3M - Ext to [DATE].pdf" at bounding box center [759, 451] width 317 height 15
copy div "Ext Endt - Excess Liability - $5Mx of Lead $3M - Ext to [DATE]"
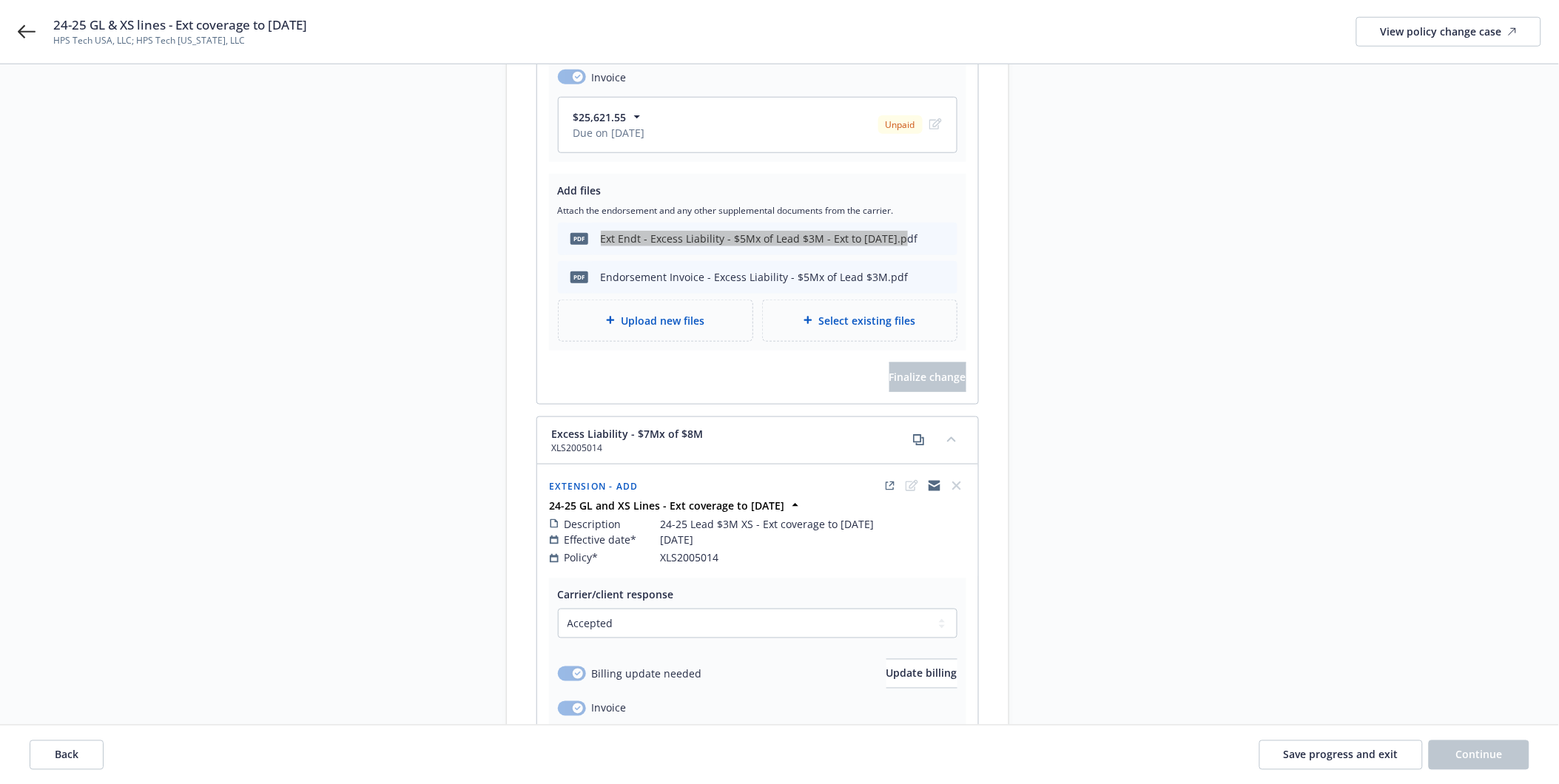
scroll to position [657, 0]
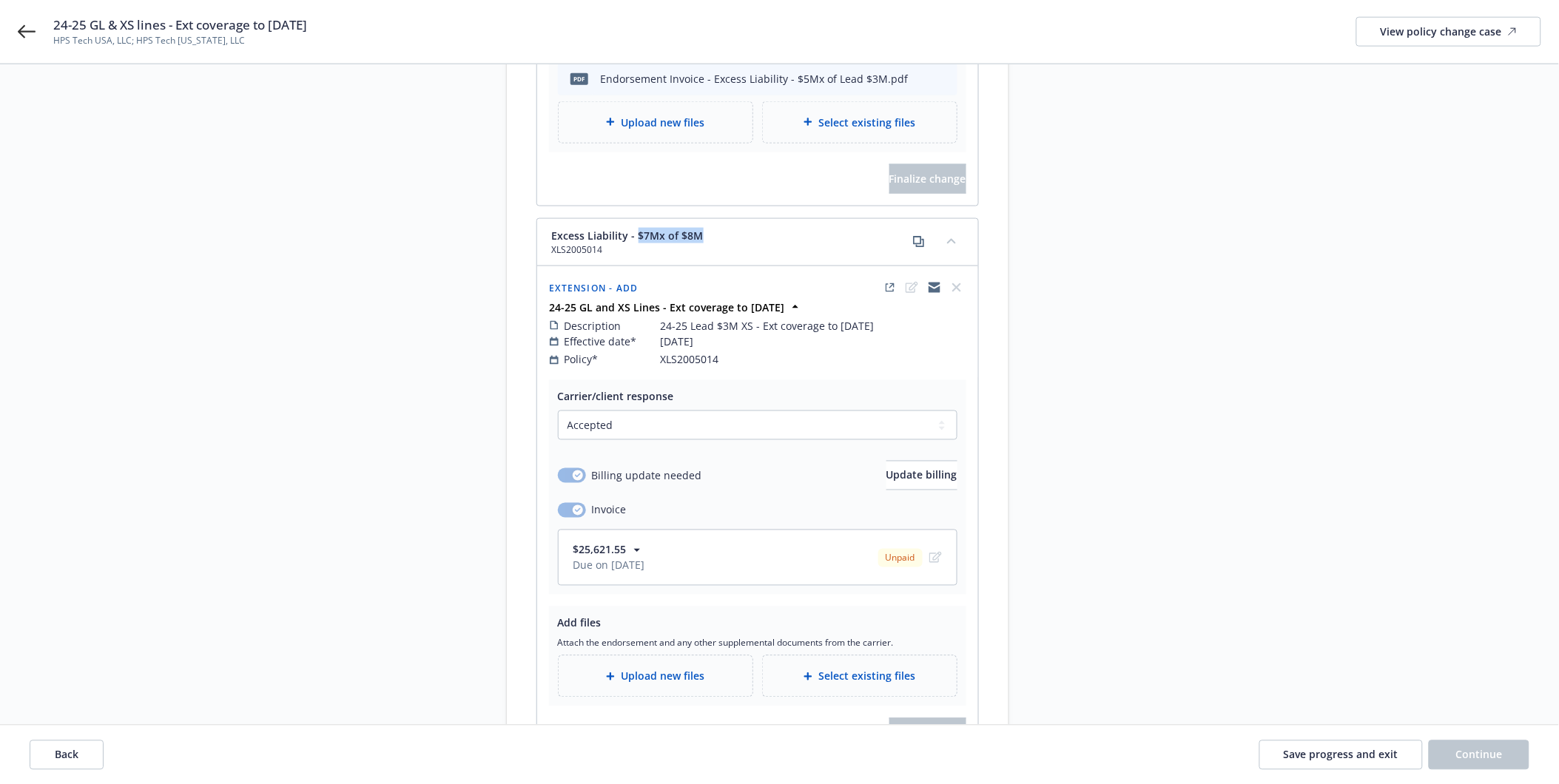
drag, startPoint x: 635, startPoint y: 218, endPoint x: 714, endPoint y: 220, distance: 79.0
click at [714, 228] on div "Excess Liability - $7Mx of $8M XLS2005014" at bounding box center [739, 243] width 376 height 29
copy span "$7Mx of $8M"
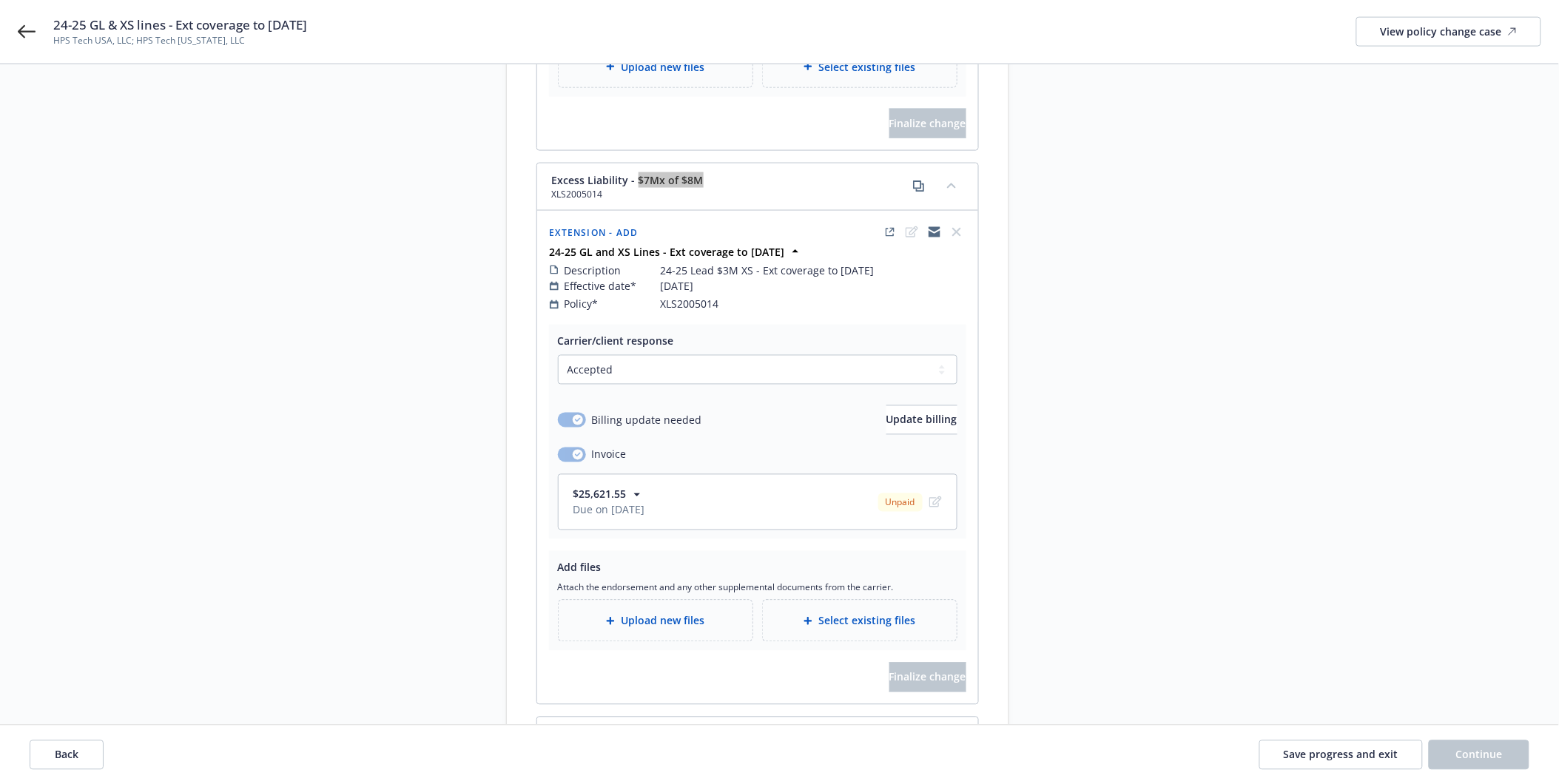
scroll to position [740, 0]
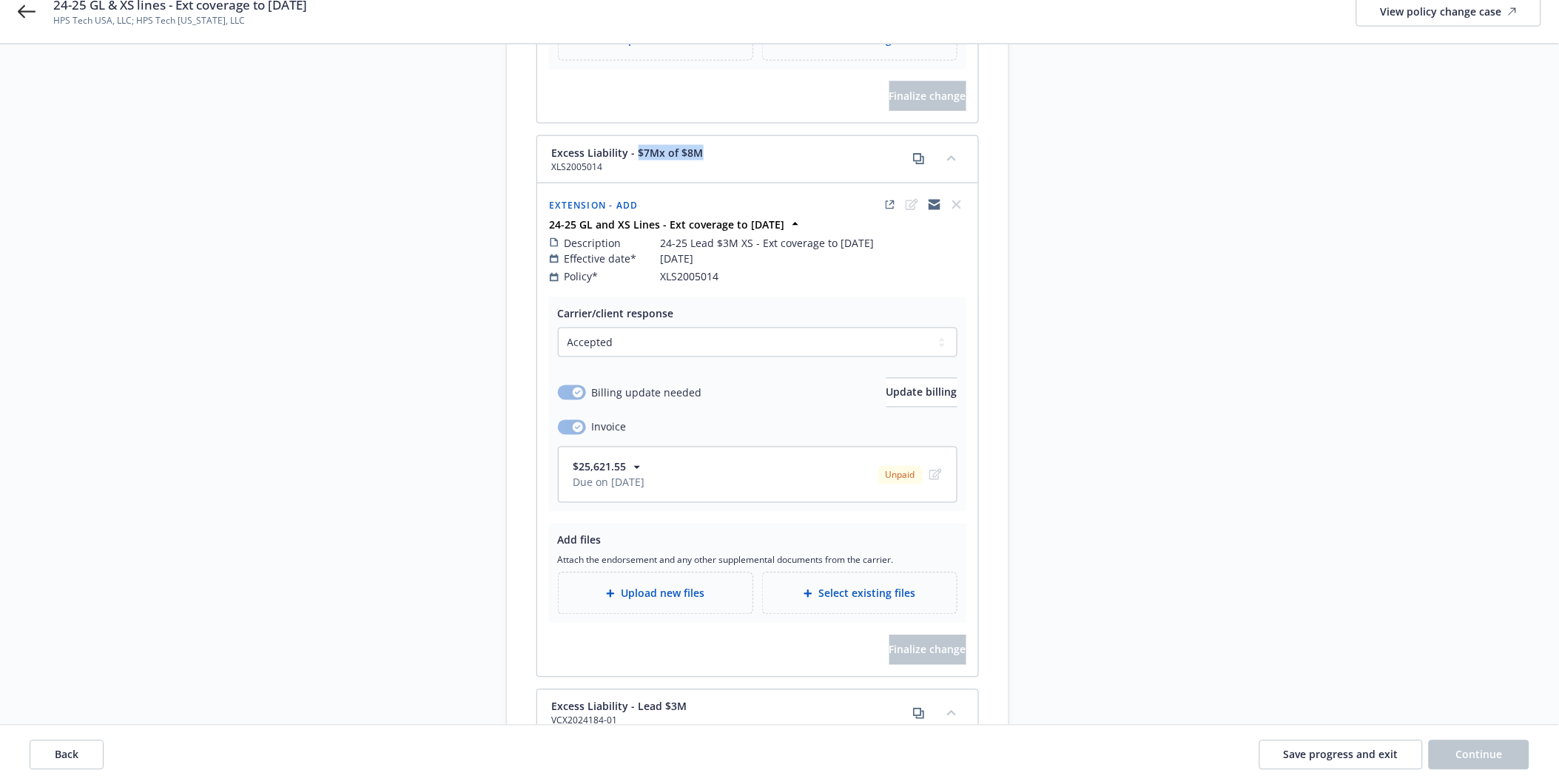
click at [662, 586] on span "Upload new files" at bounding box center [663, 593] width 84 height 15
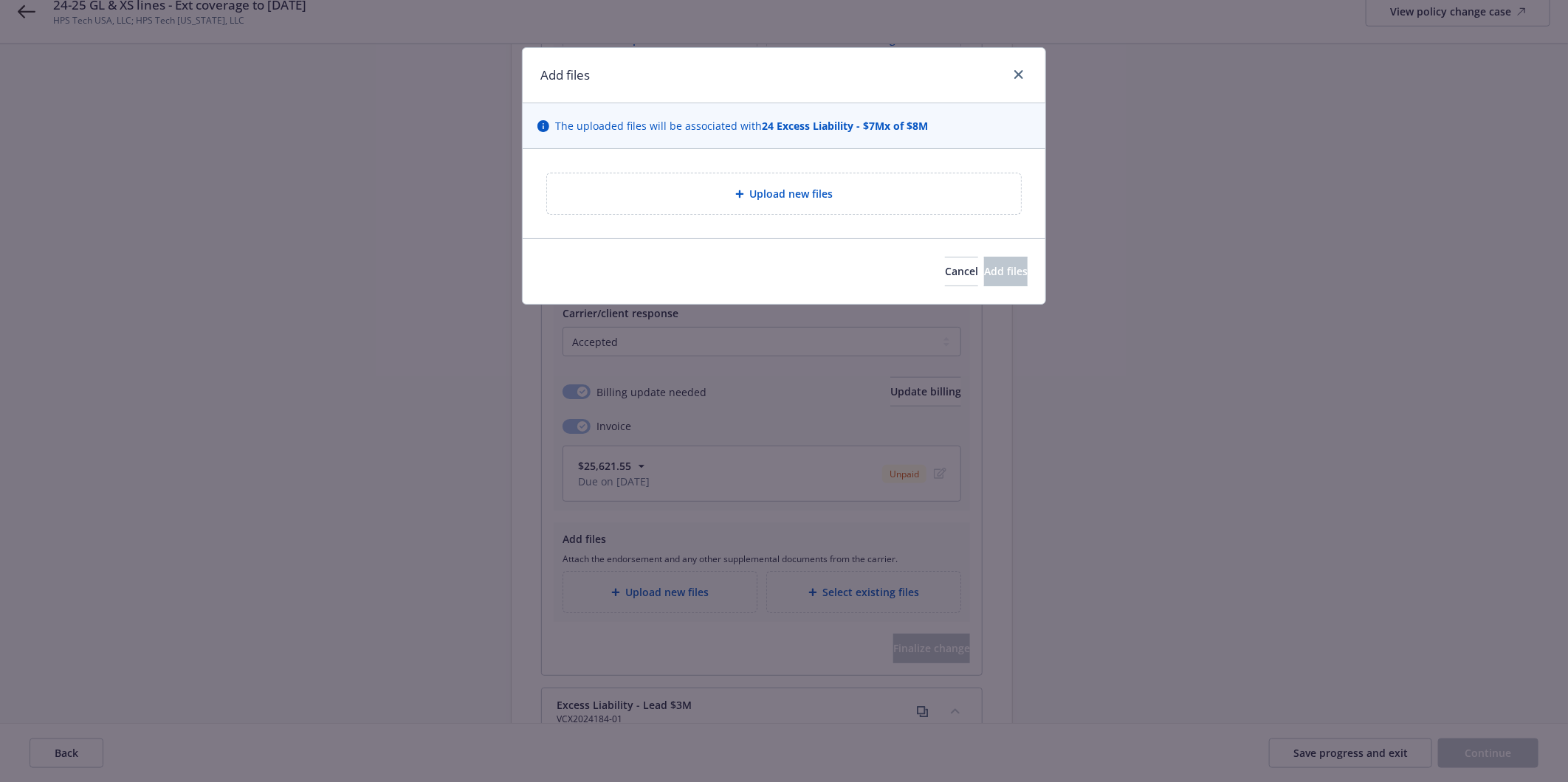
drag, startPoint x: 2, startPoint y: 536, endPoint x: 321, endPoint y: 425, distance: 337.8
drag, startPoint x: 321, startPoint y: 425, endPoint x: 773, endPoint y: 186, distance: 511.3
click at [773, 186] on span "Upload new files" at bounding box center [792, 193] width 84 height 15
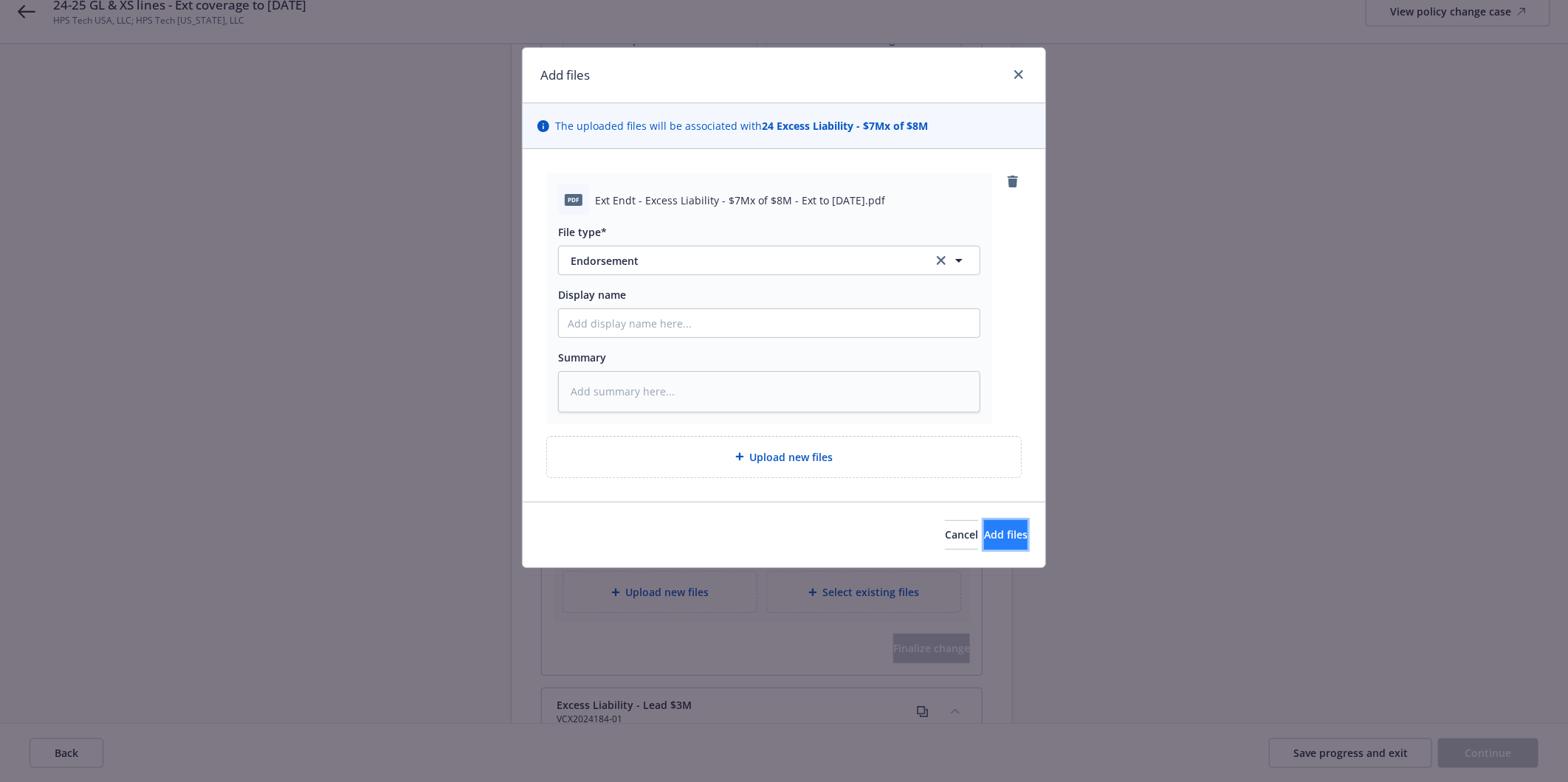
click at [989, 539] on span "Add files" at bounding box center [1005, 534] width 43 height 14
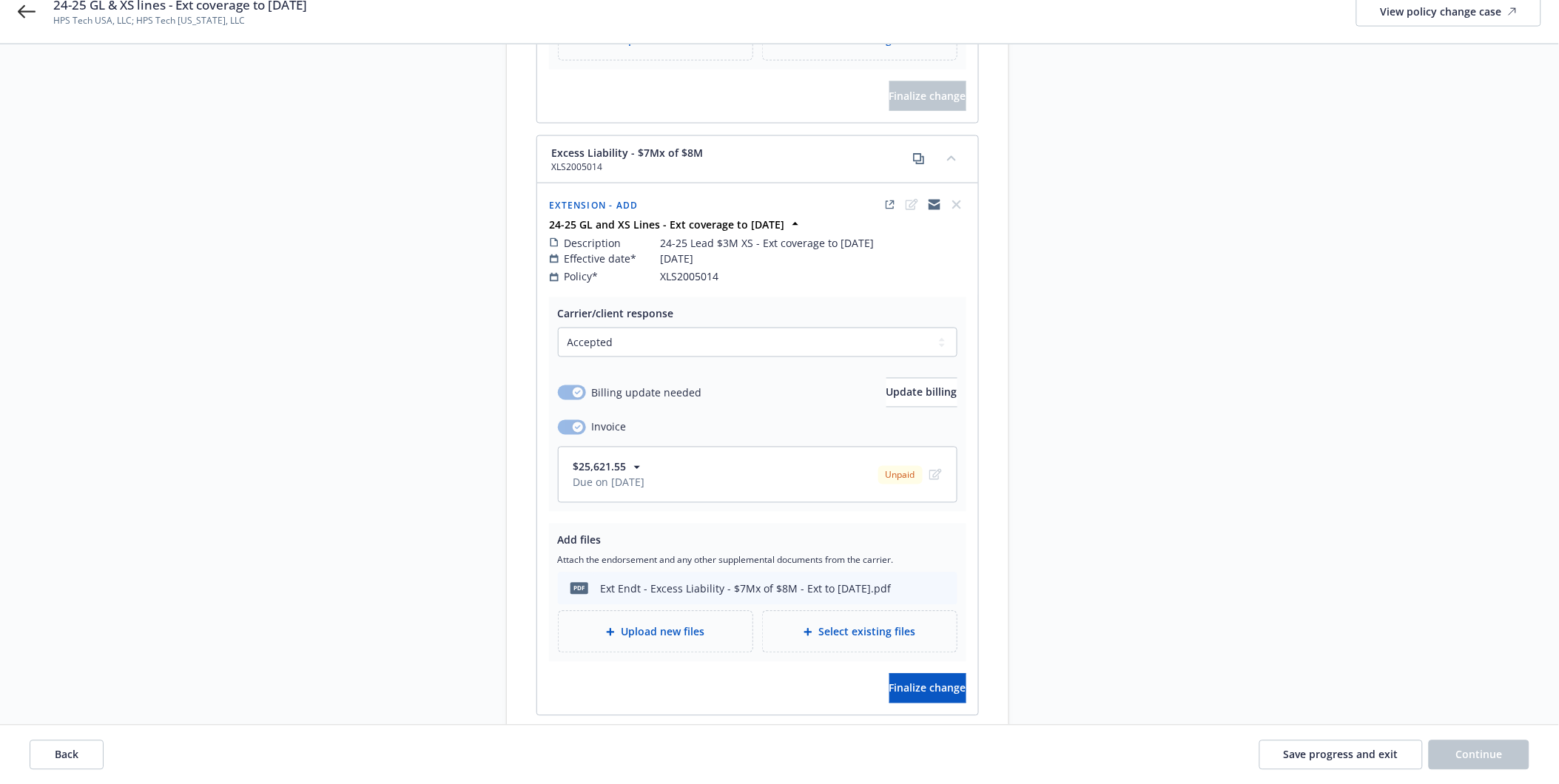
click at [668, 626] on span "Upload new files" at bounding box center [663, 631] width 84 height 15
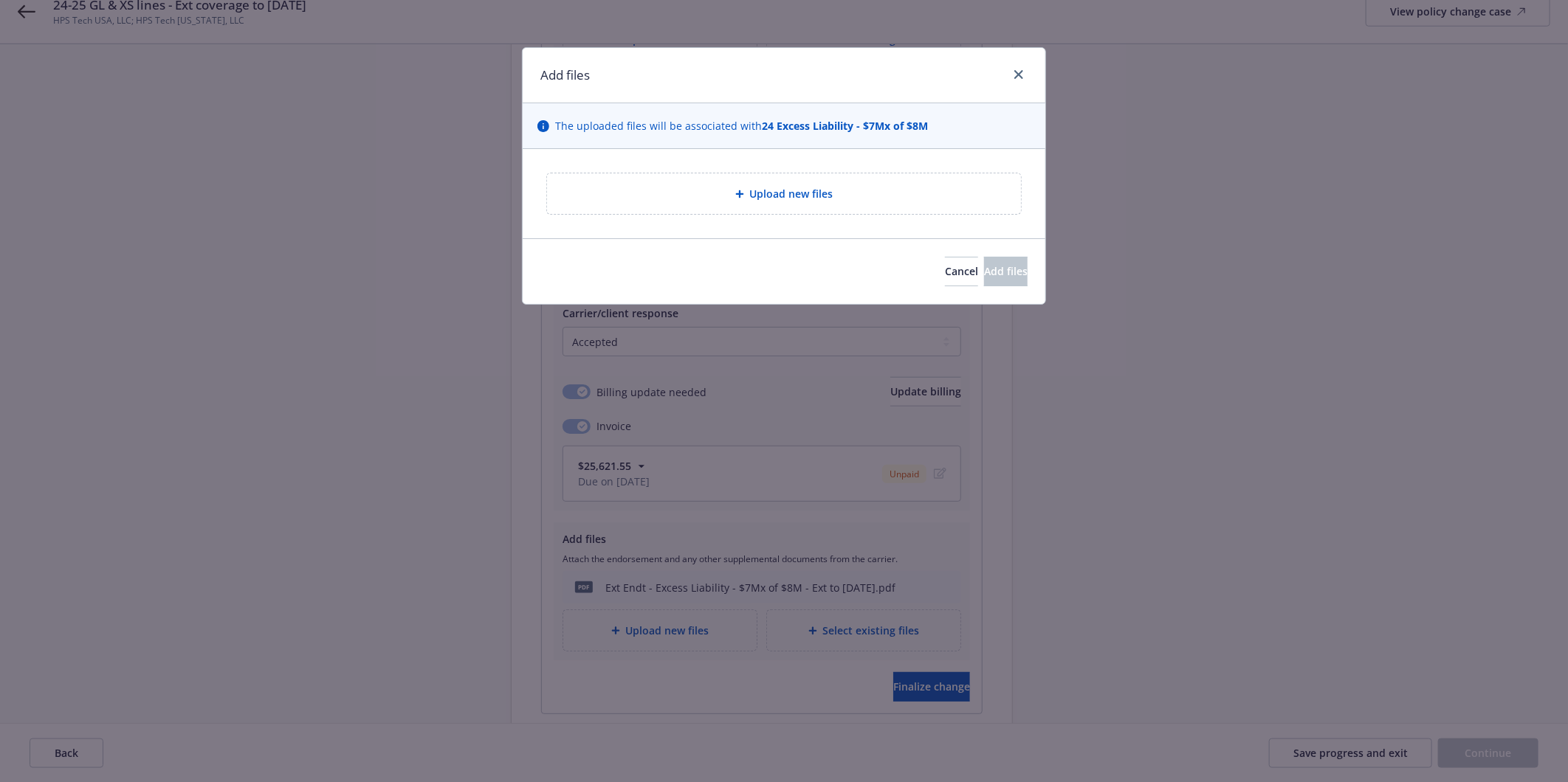
click at [770, 201] on span "Upload new files" at bounding box center [792, 193] width 84 height 15
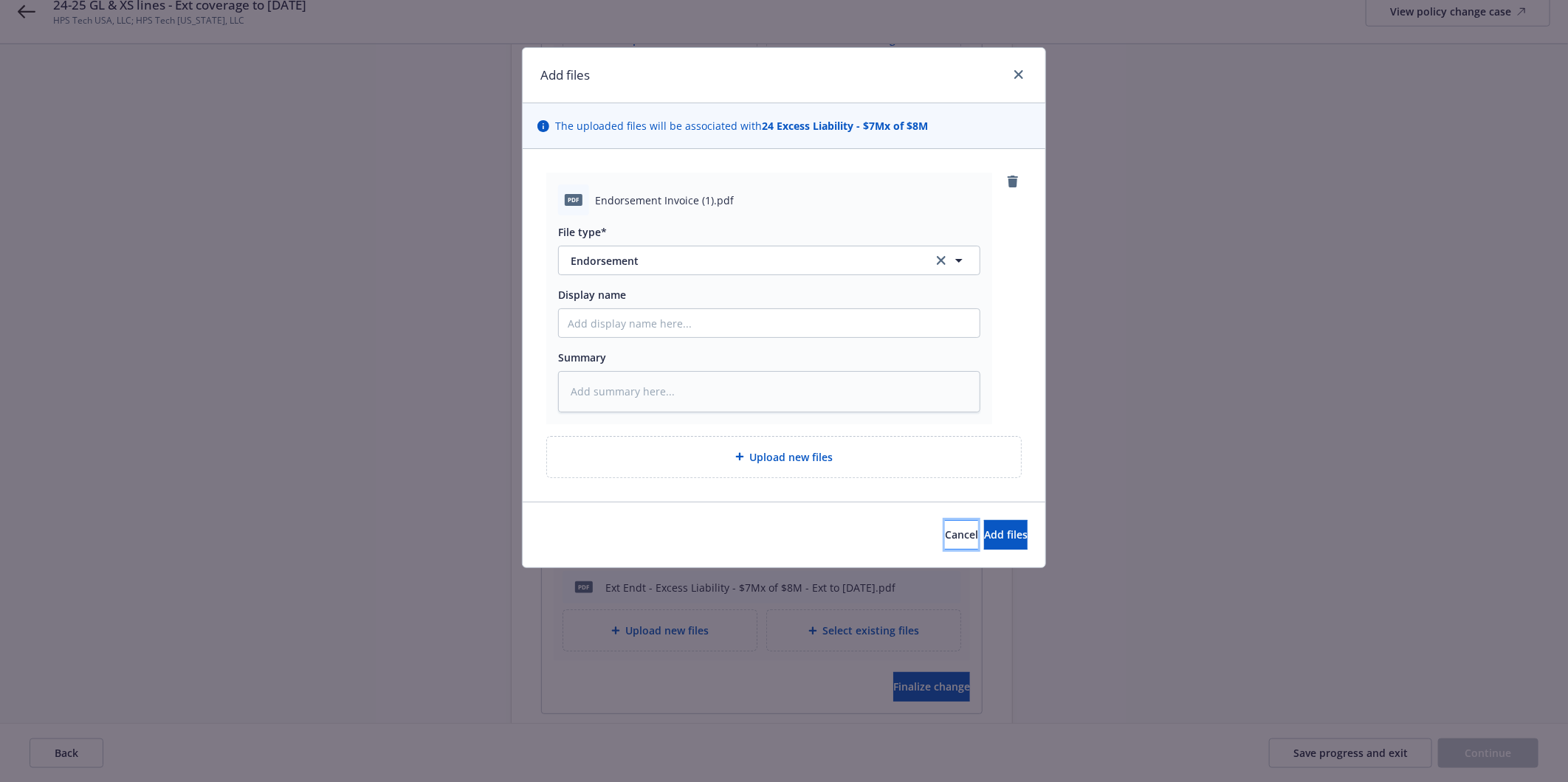
click at [945, 547] on button "Cancel" at bounding box center [961, 535] width 33 height 30
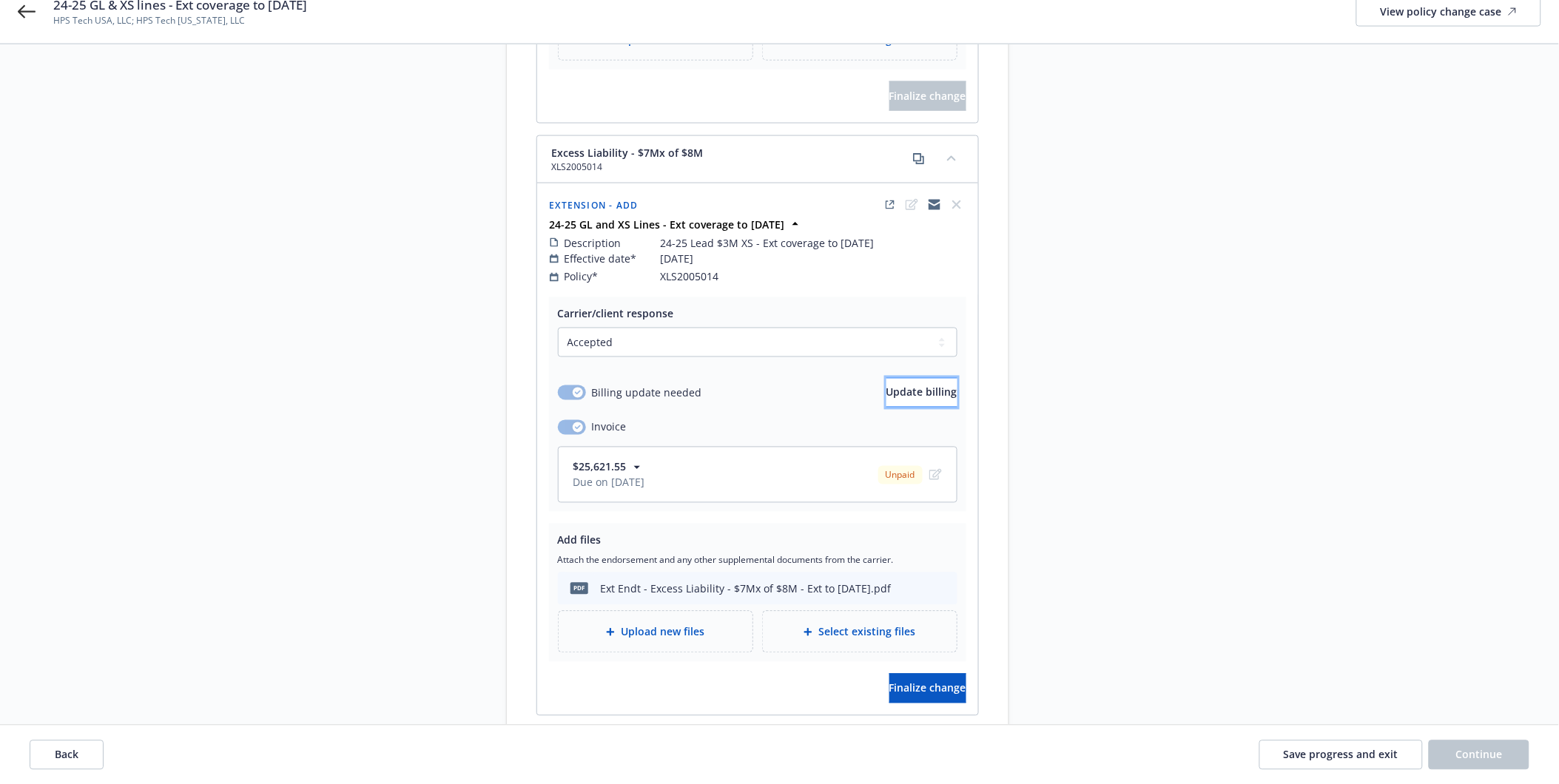
click at [896, 385] on span "Update billing" at bounding box center [922, 392] width 71 height 14
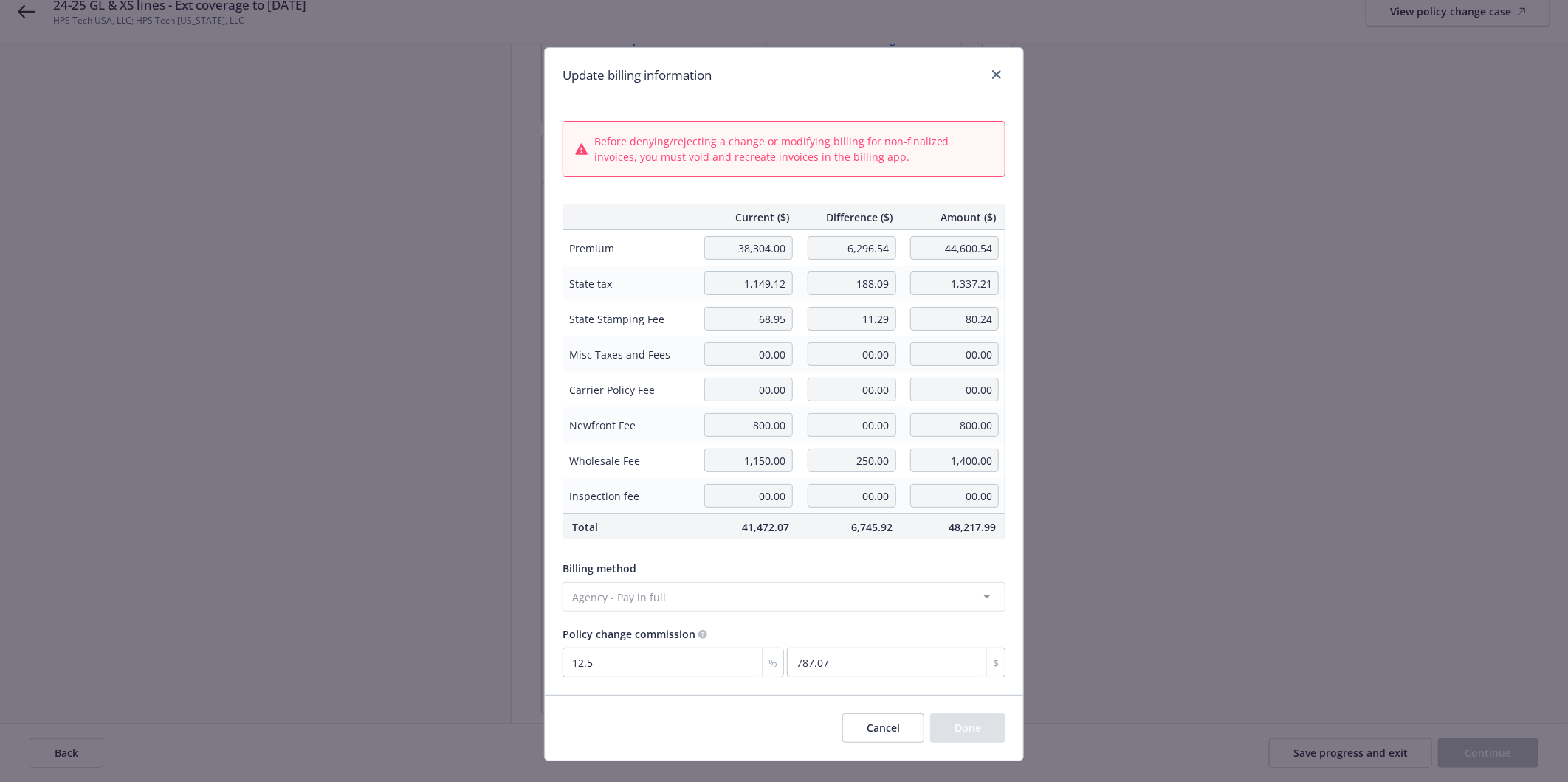
click at [882, 739] on button "Cancel" at bounding box center [883, 728] width 82 height 30
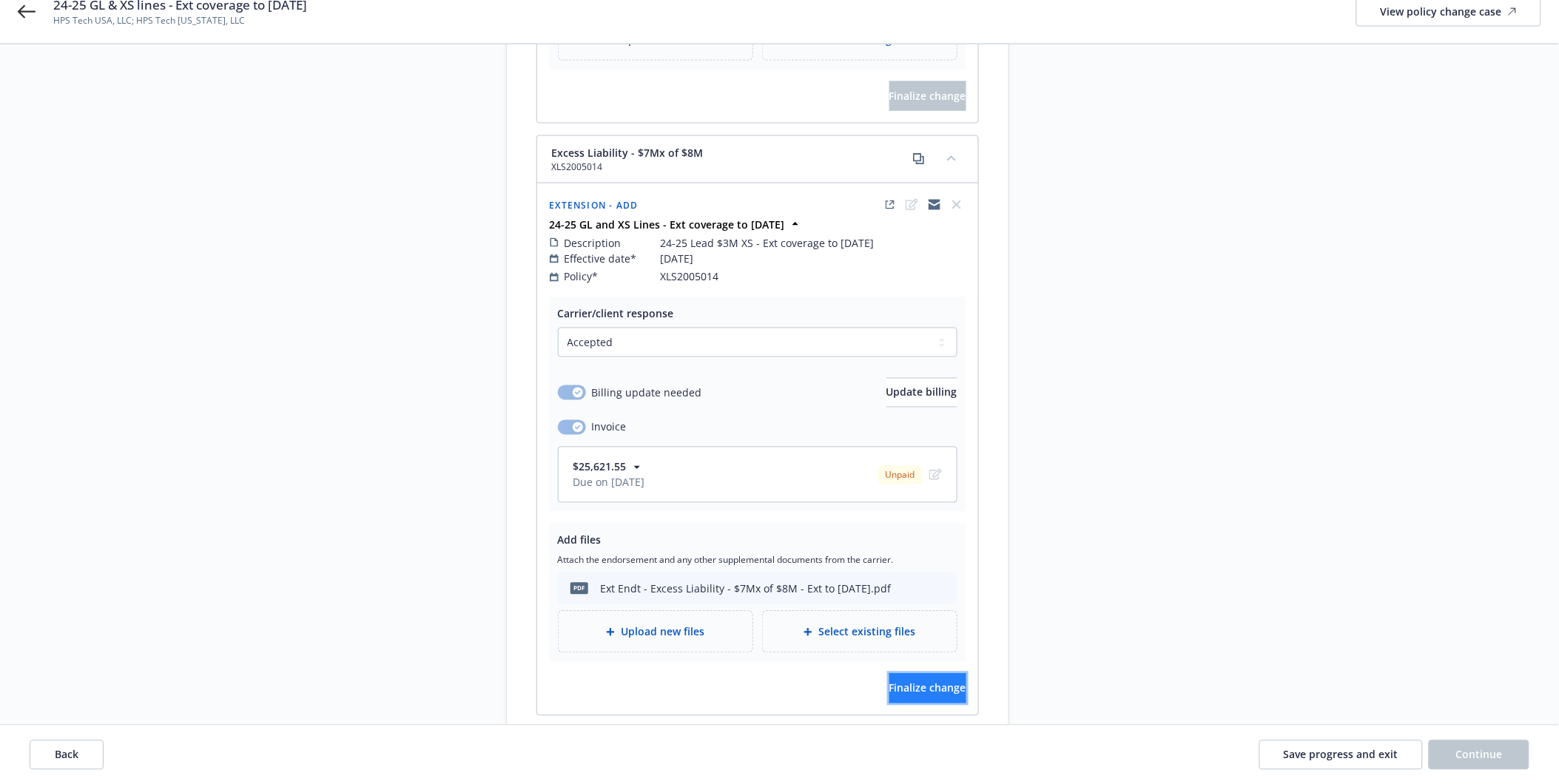
click at [890, 681] on span "Finalize change" at bounding box center [928, 688] width 77 height 14
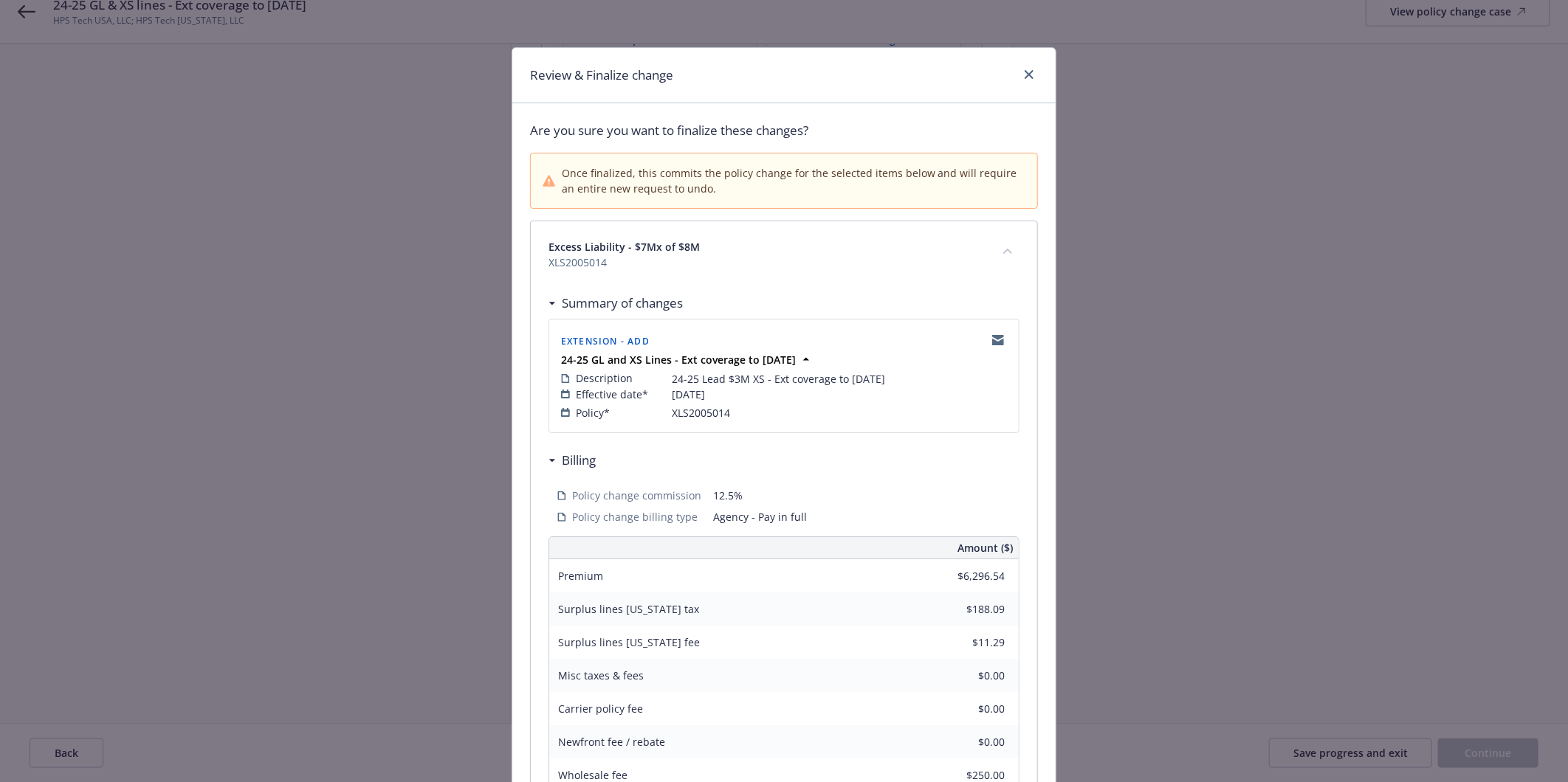
click at [1014, 78] on div at bounding box center [1025, 75] width 24 height 19
click at [1020, 80] on link "close" at bounding box center [1028, 74] width 18 height 17
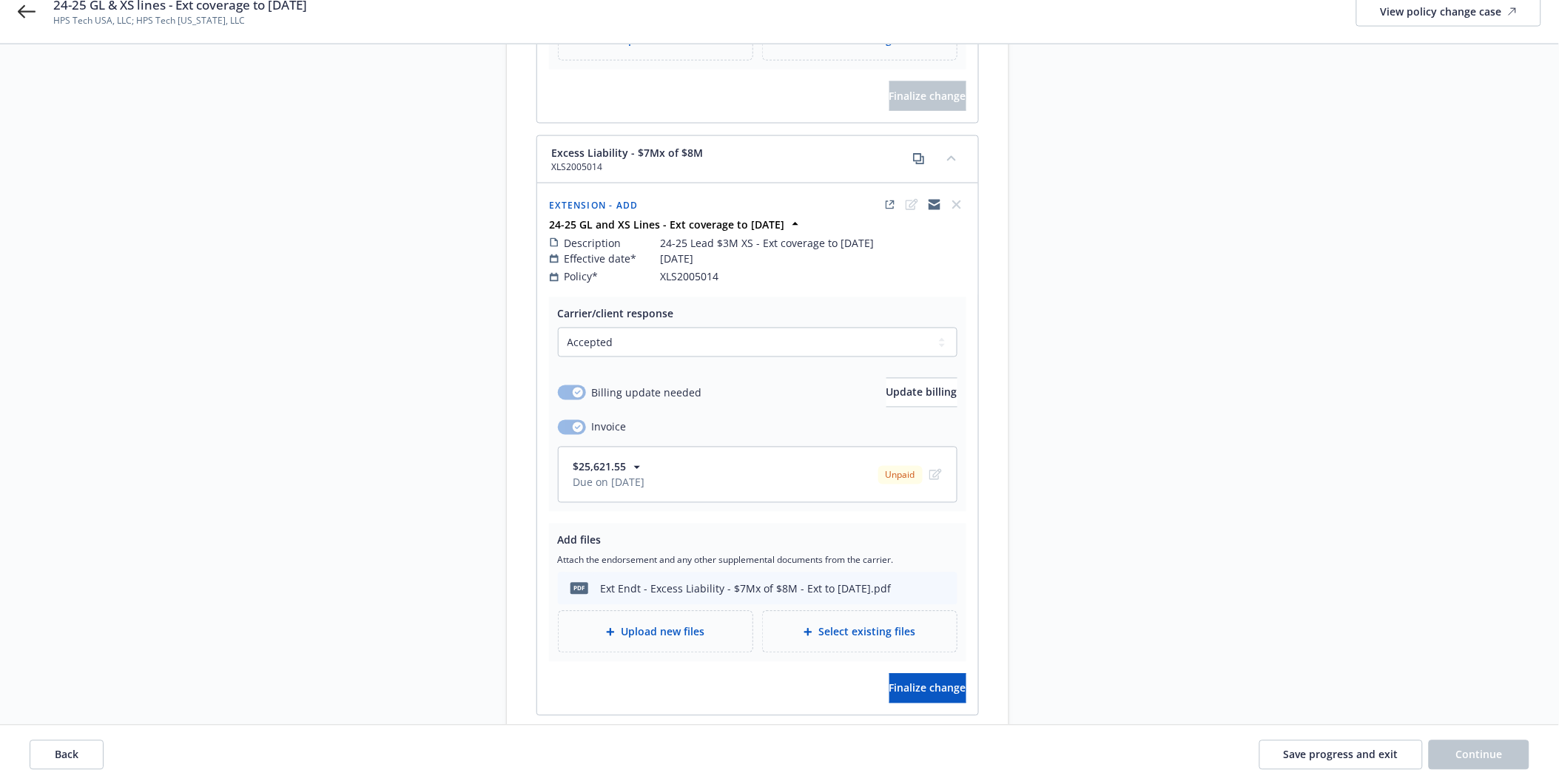
click at [672, 624] on span "Upload new files" at bounding box center [663, 631] width 84 height 15
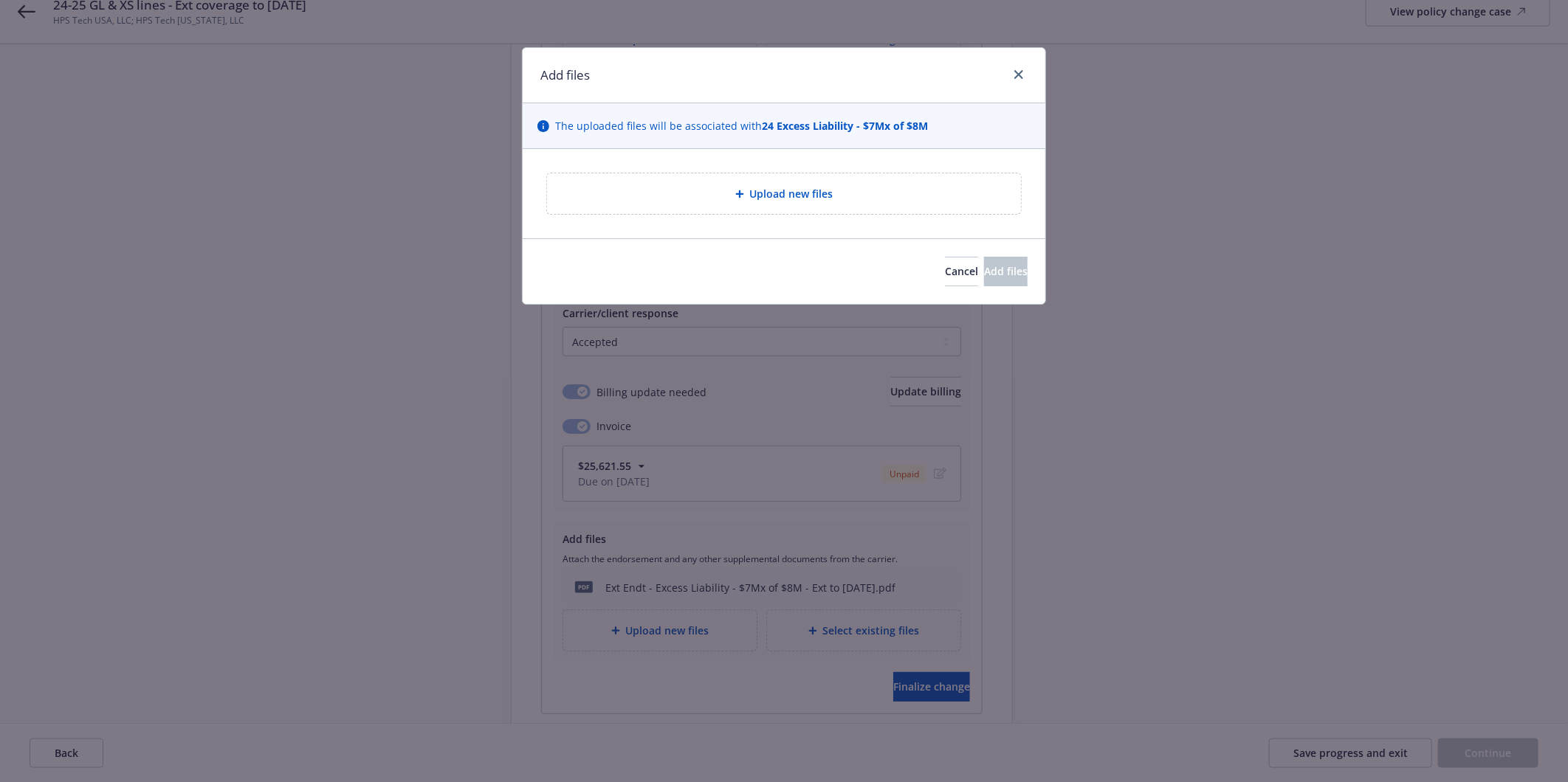
click at [808, 187] on span "Upload new files" at bounding box center [792, 193] width 84 height 15
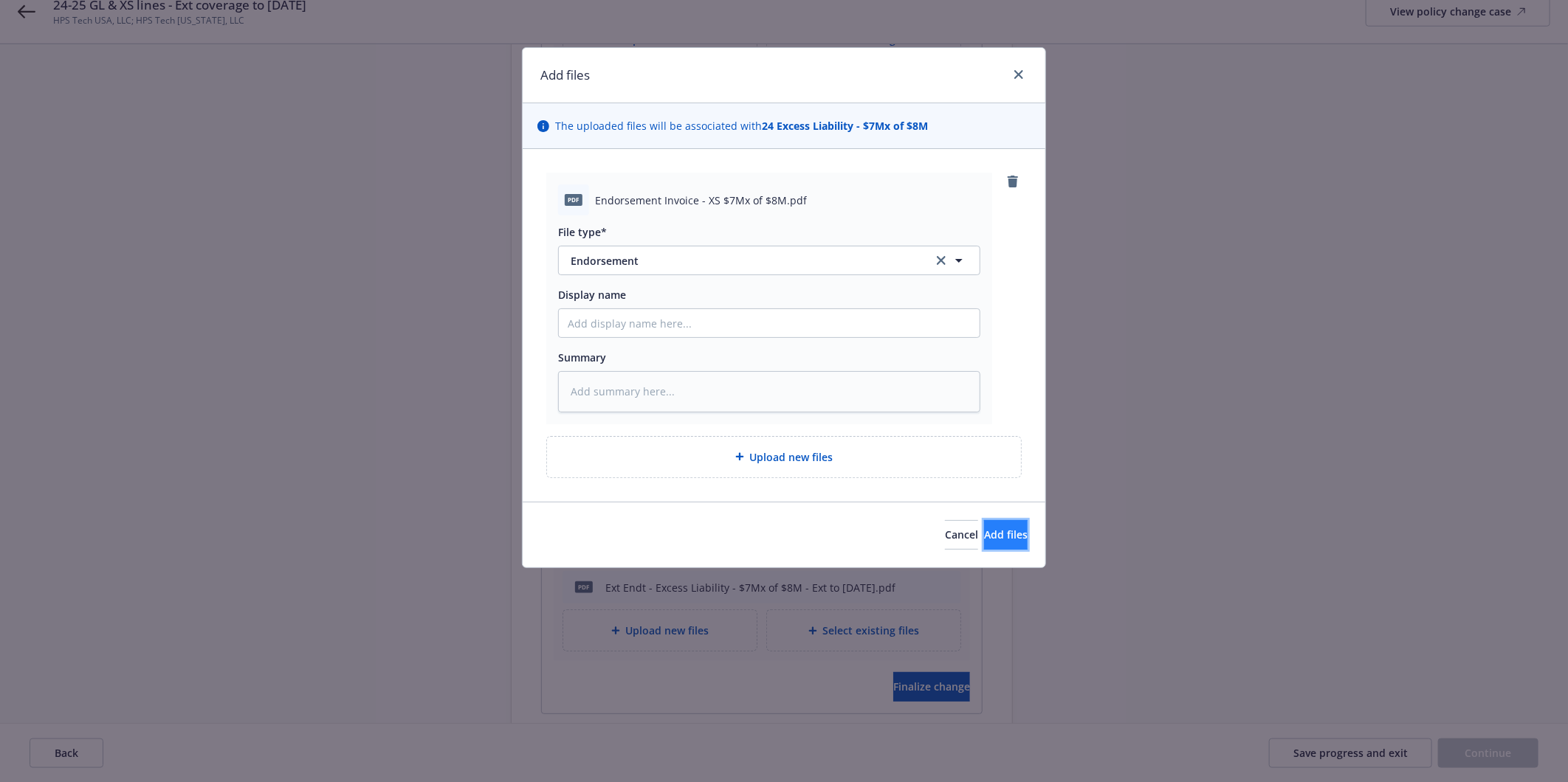
click at [993, 539] on span "Add files" at bounding box center [1005, 534] width 43 height 14
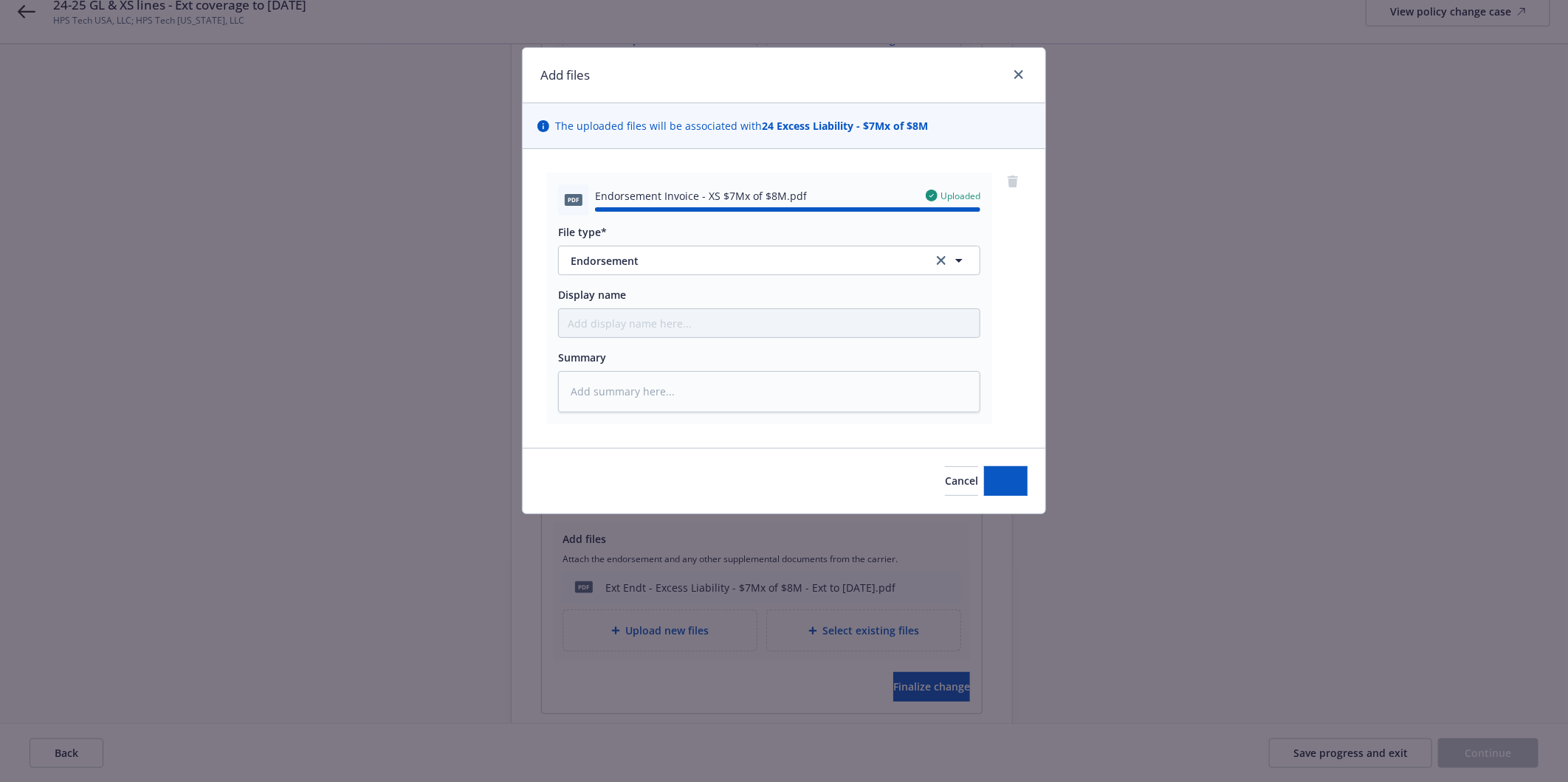
type textarea "x"
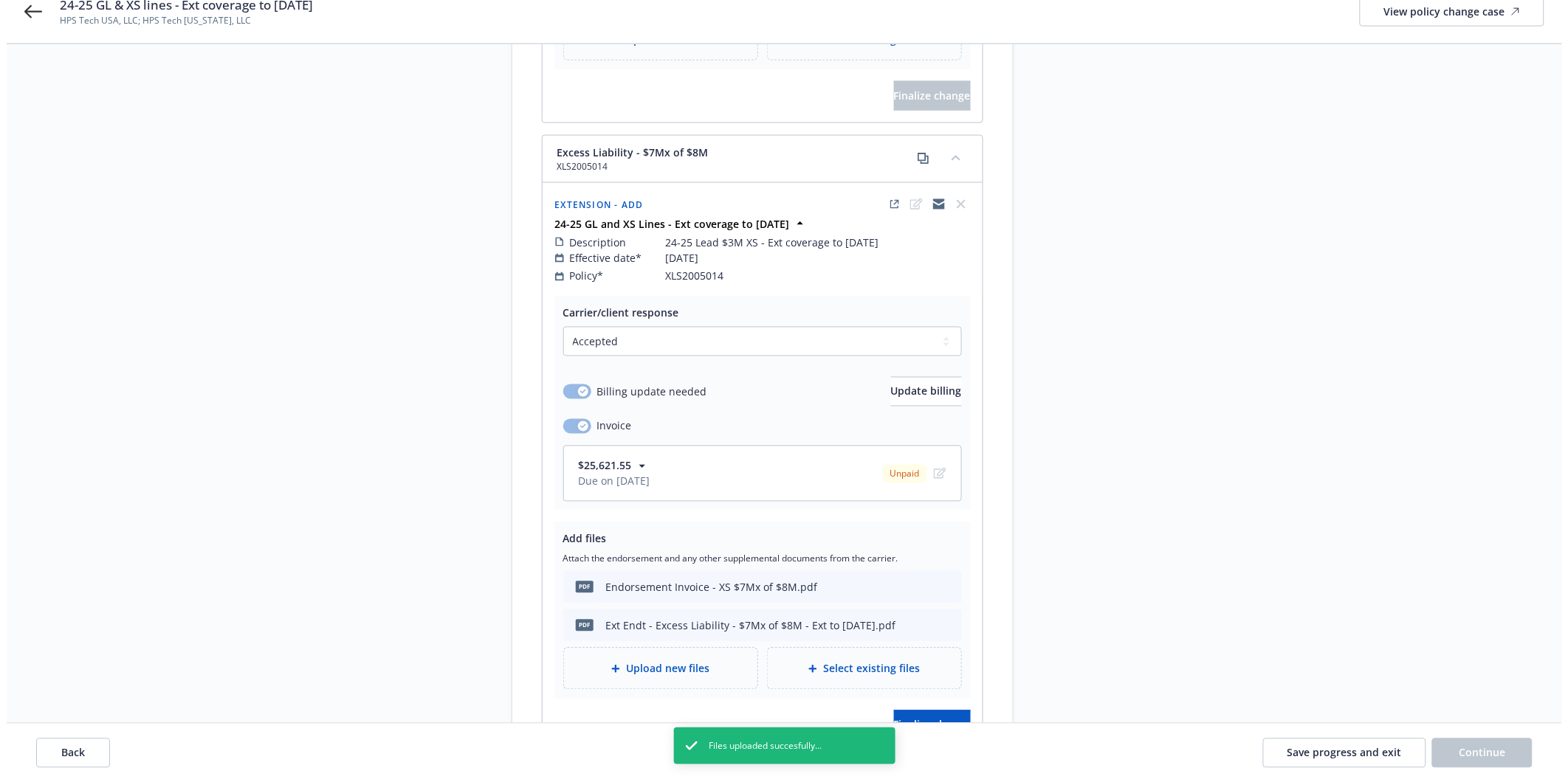
scroll to position [901, 0]
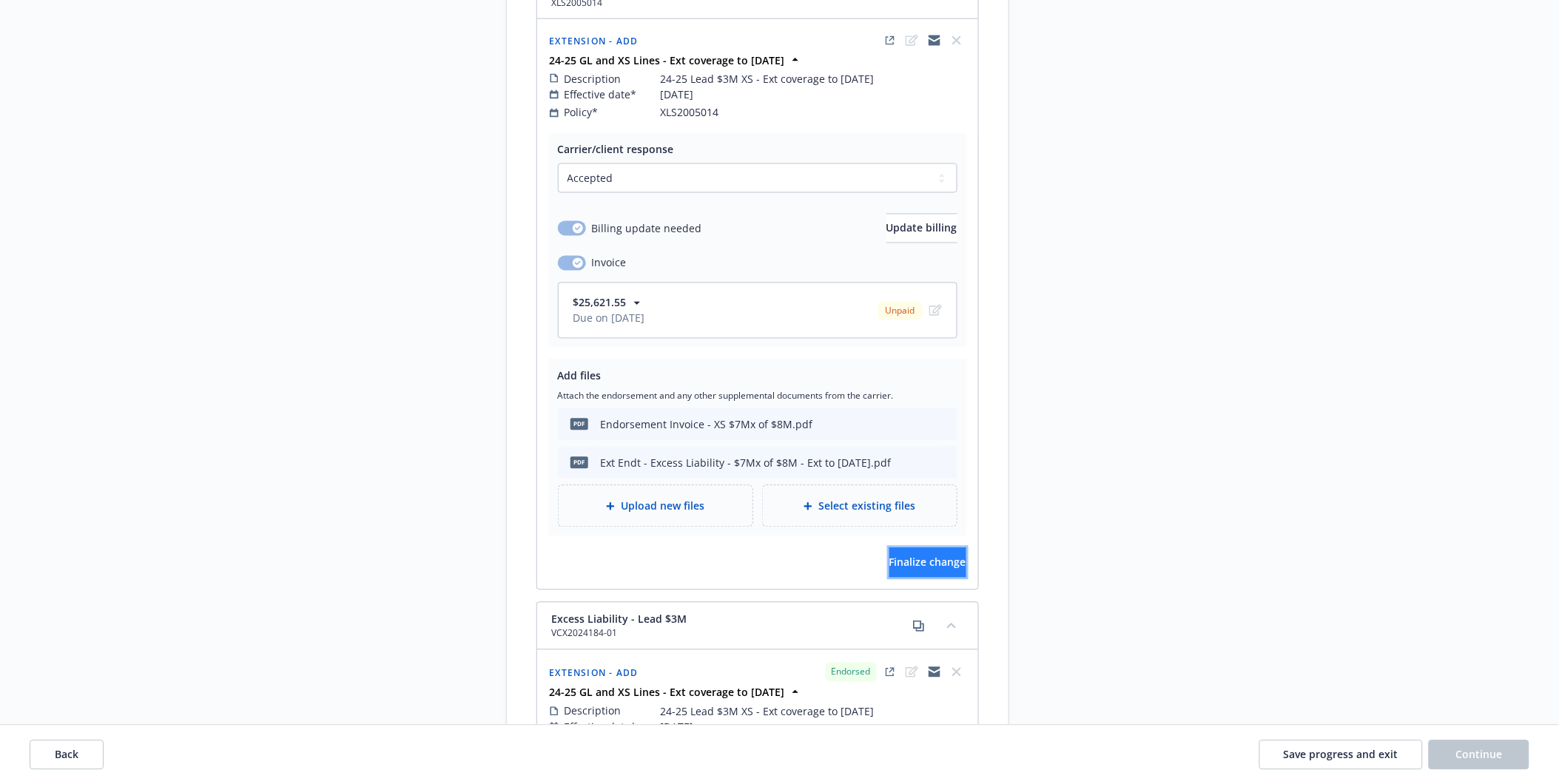
click at [899, 555] on span "Finalize change" at bounding box center [928, 562] width 77 height 14
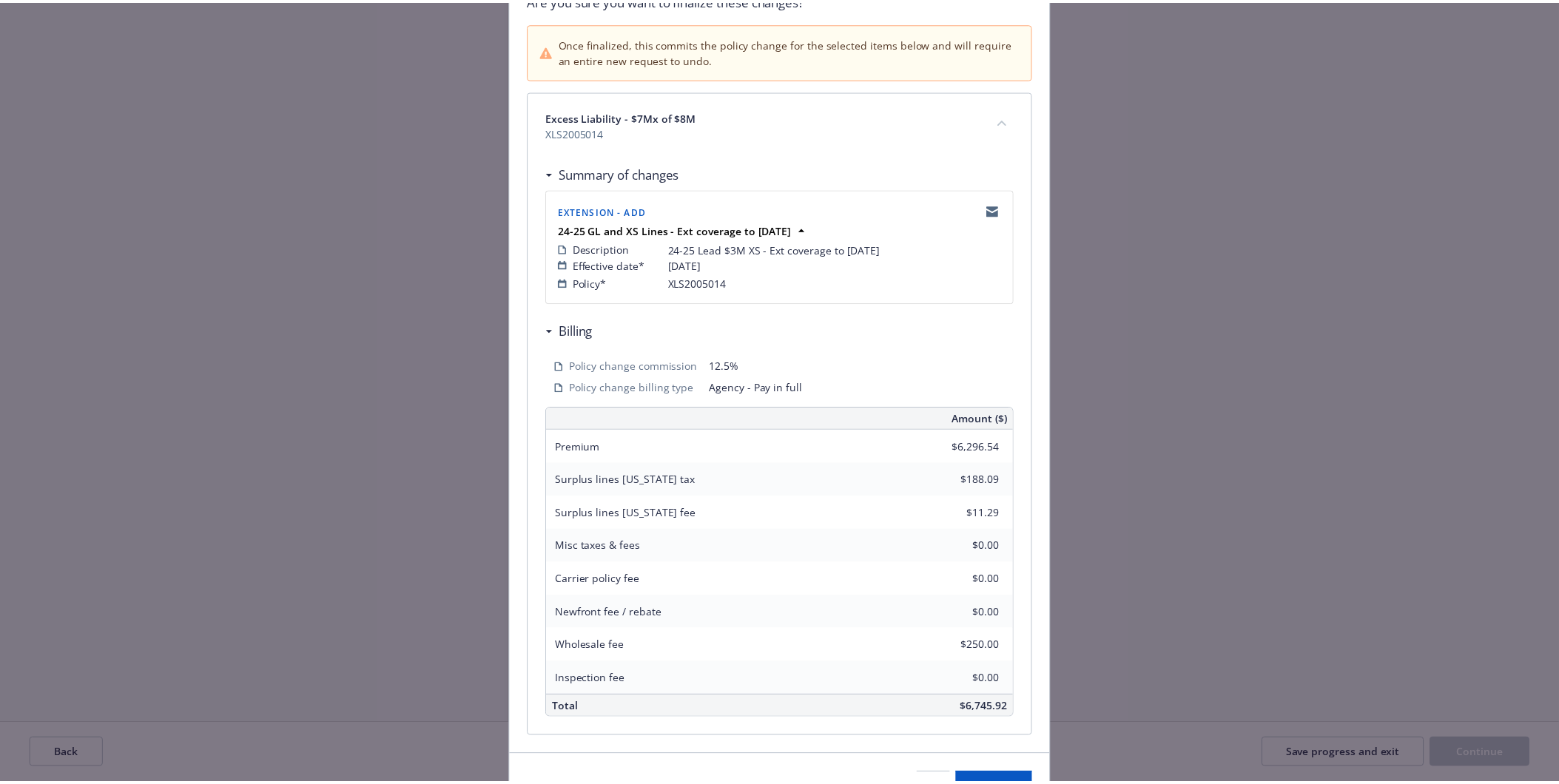
scroll to position [217, 0]
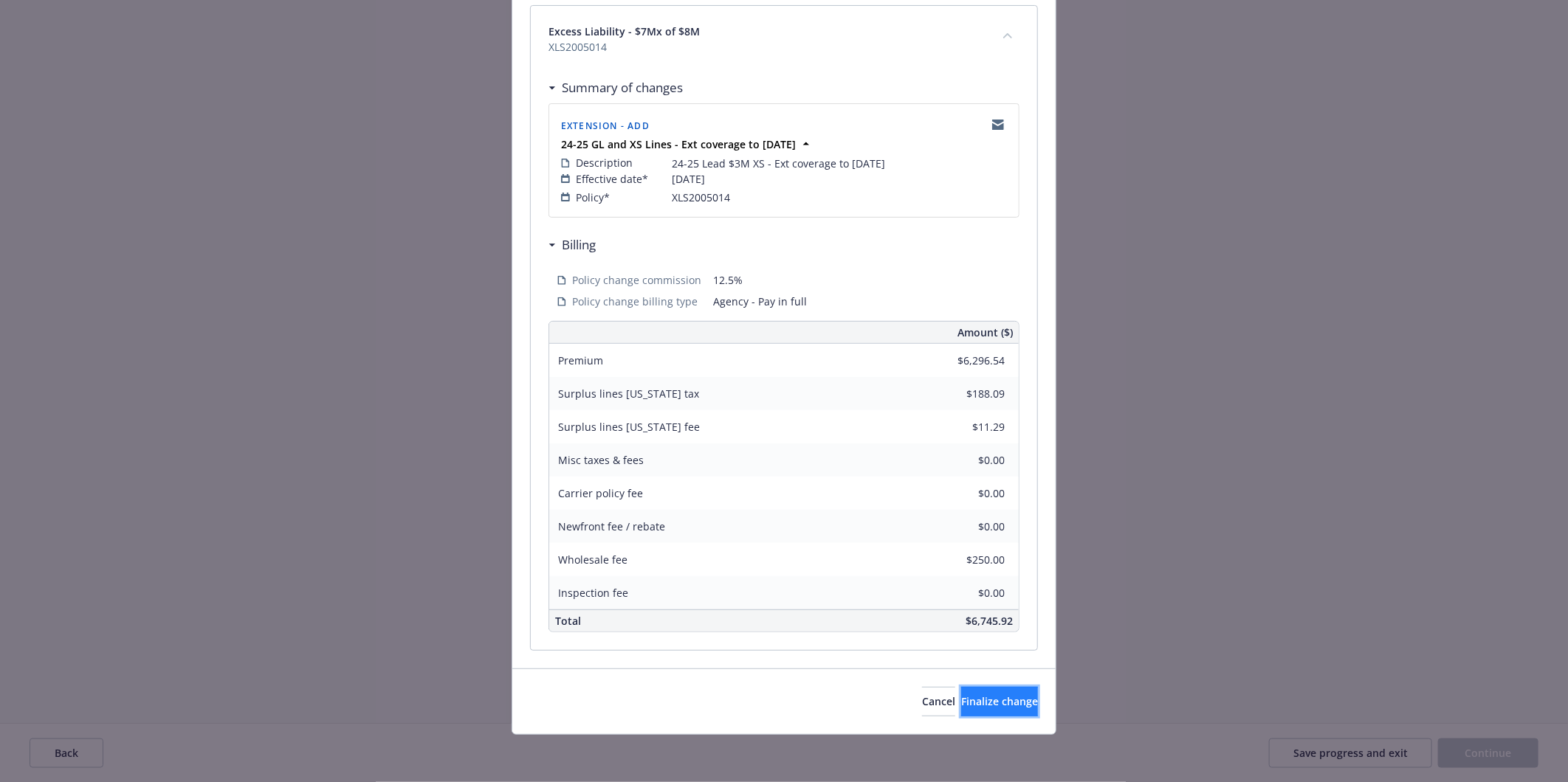
click at [982, 694] on span "Finalize change" at bounding box center [999, 701] width 77 height 14
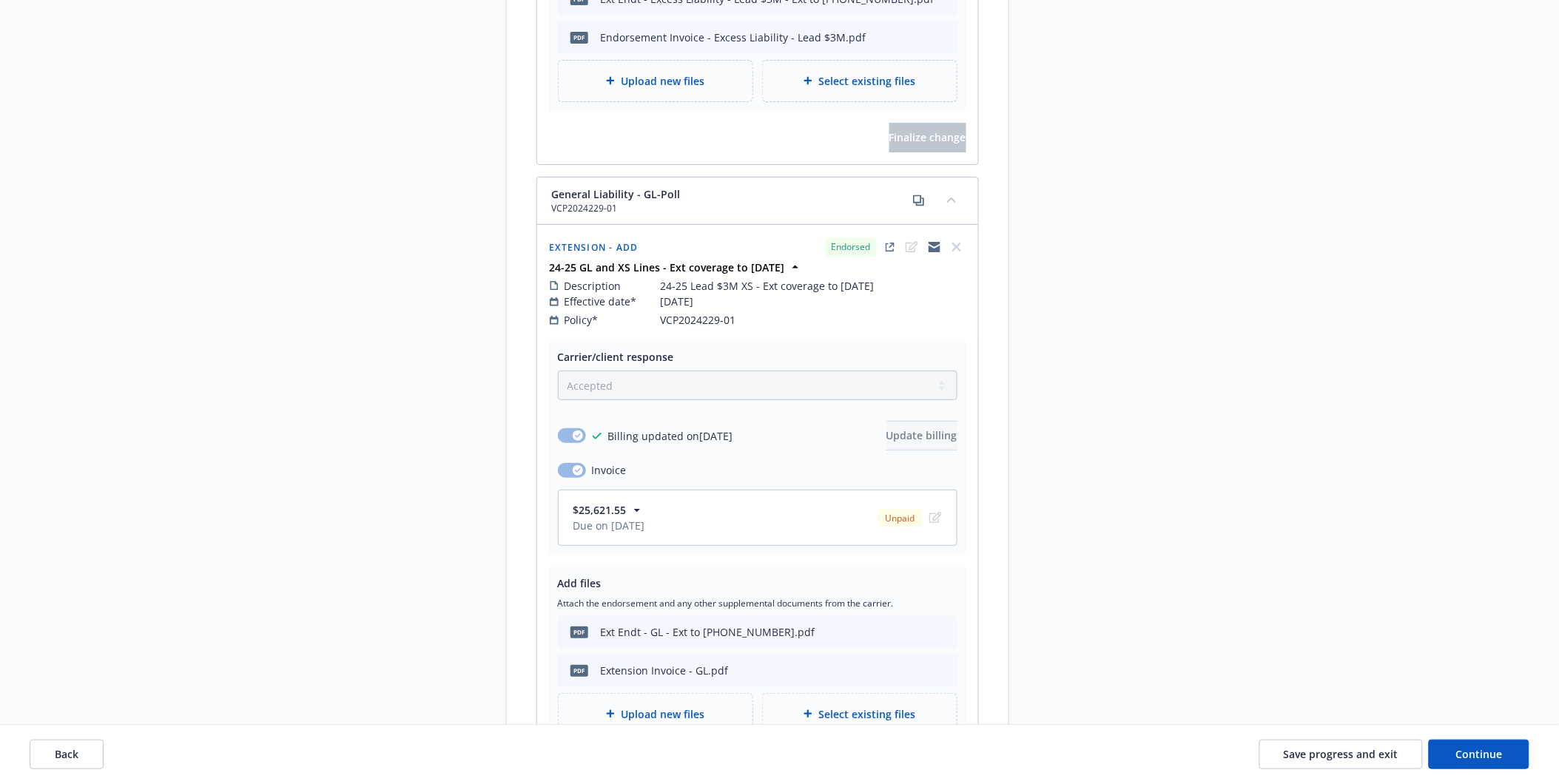
scroll to position [2159, 0]
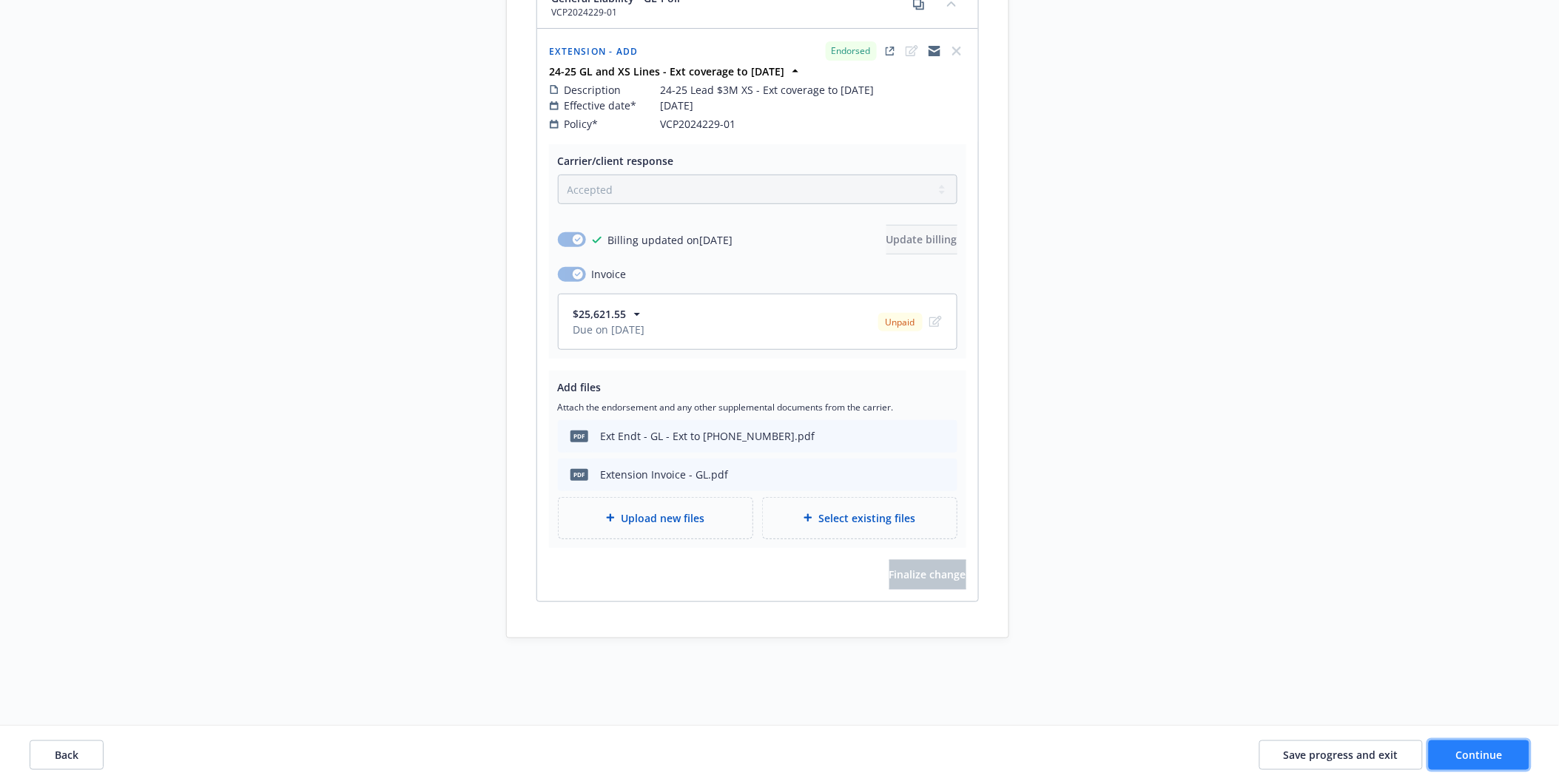
click at [1470, 744] on button "Continue" at bounding box center [1479, 754] width 101 height 30
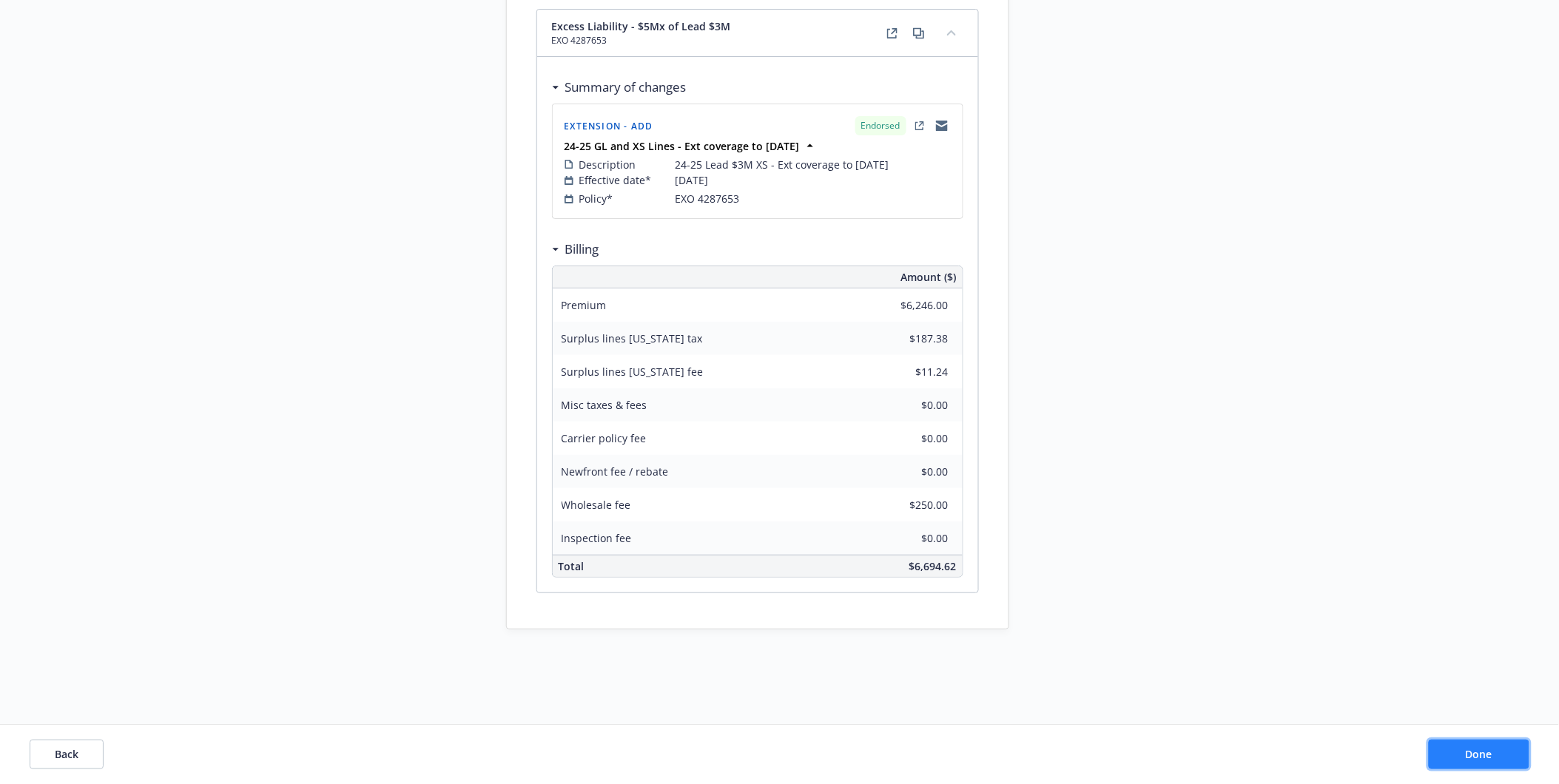
click at [1470, 744] on button "Done" at bounding box center [1479, 754] width 101 height 30
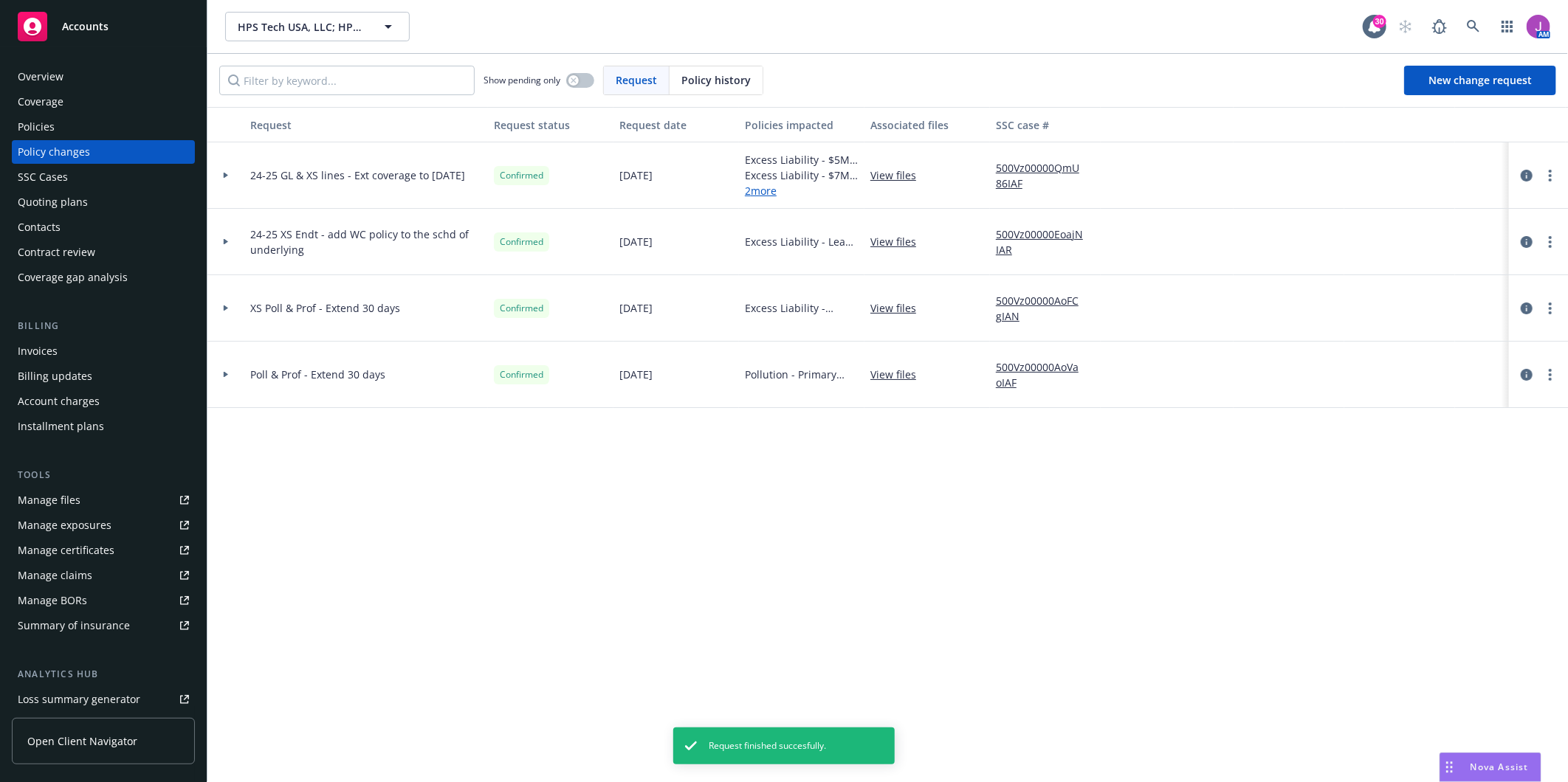
click at [887, 172] on link "View files" at bounding box center [899, 175] width 58 height 15
click at [33, 224] on div "Contacts" at bounding box center [39, 227] width 43 height 24
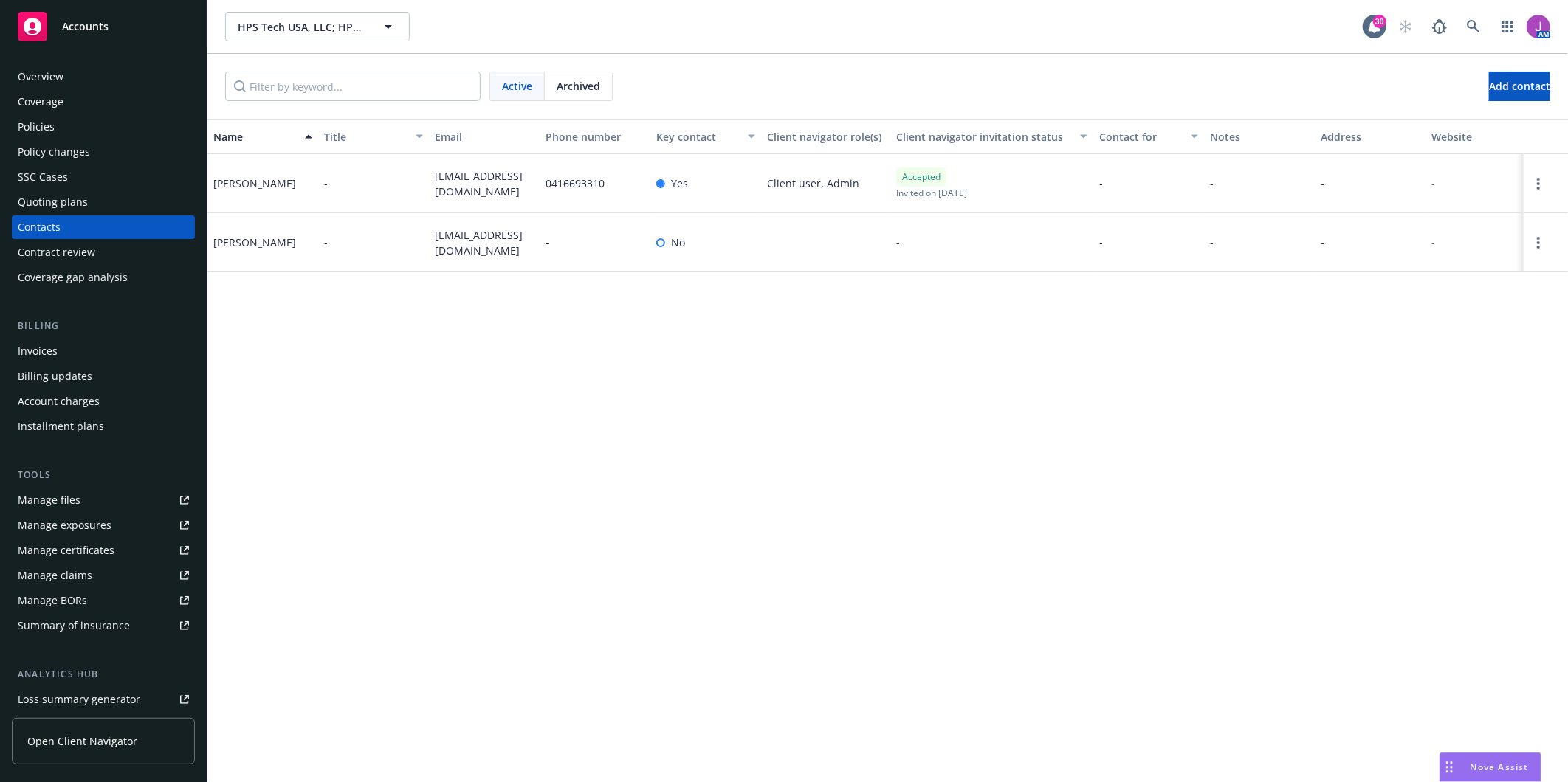
click at [218, 182] on div "[PERSON_NAME]" at bounding box center [254, 183] width 83 height 15
copy div "Leia"
